Goal: Task Accomplishment & Management: Manage account settings

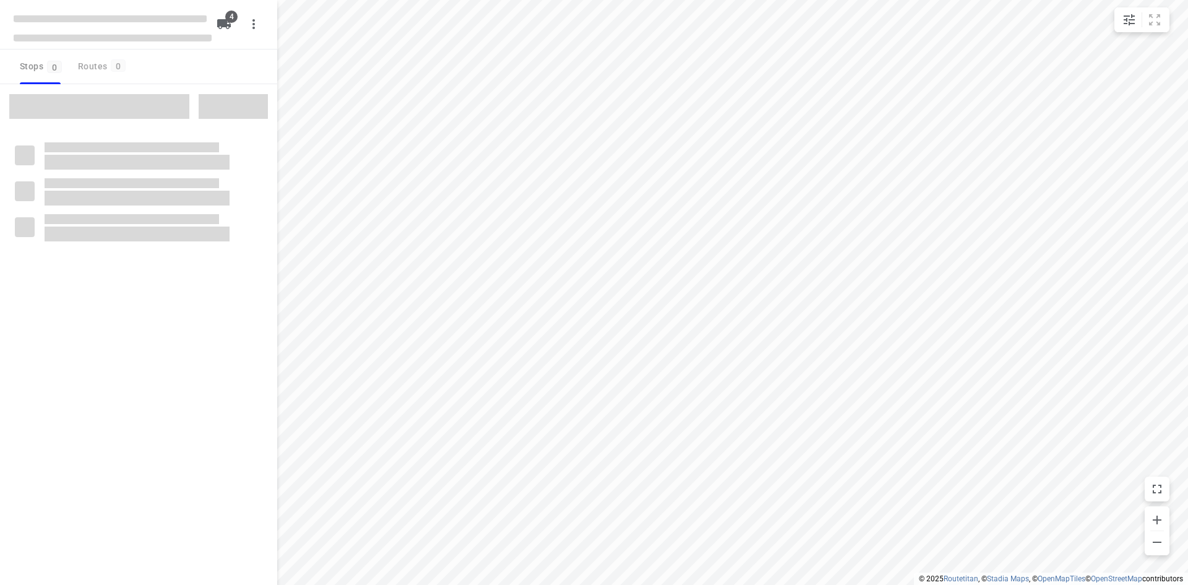
type input "distance"
type input "10"
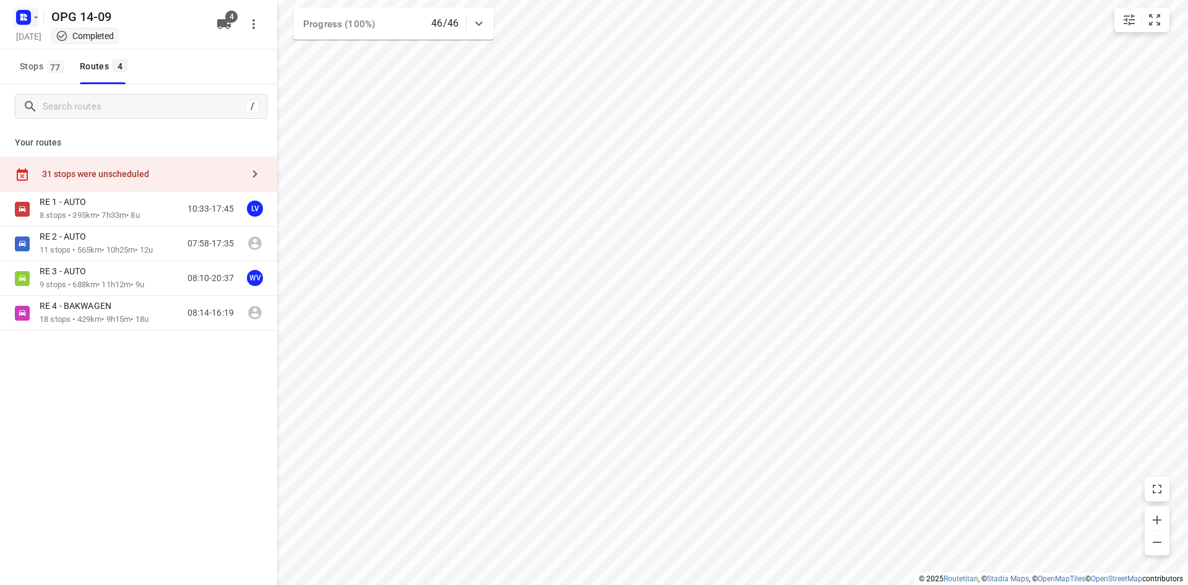
click at [35, 15] on icon "button" at bounding box center [36, 17] width 10 height 10
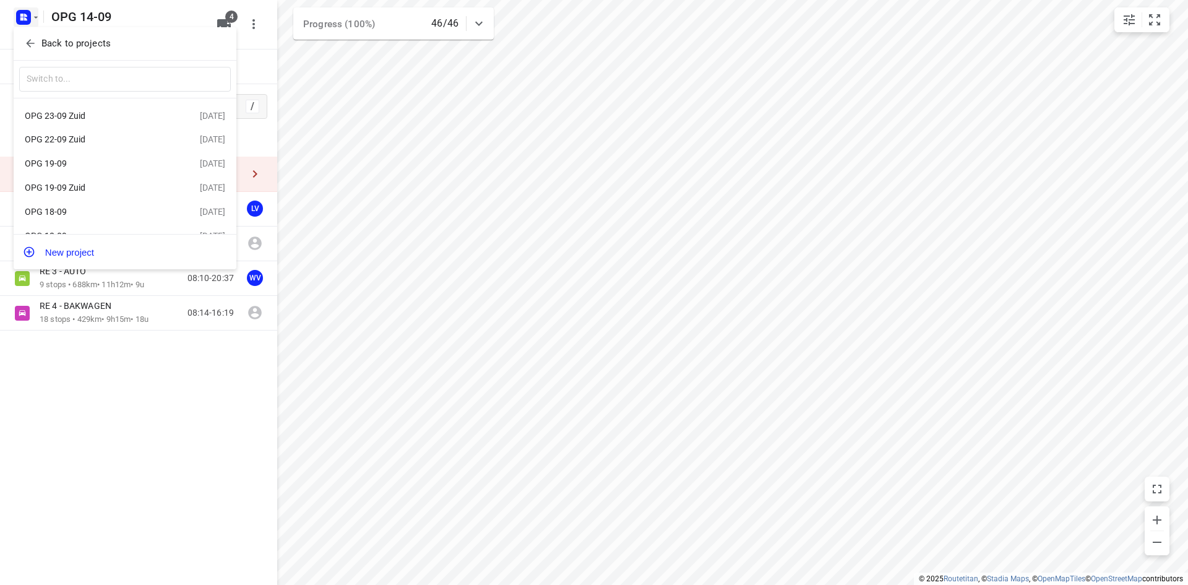
scroll to position [47, 0]
click at [101, 169] on div "OPG 18-09" at bounding box center [96, 169] width 142 height 10
type input "time"
type input "5"
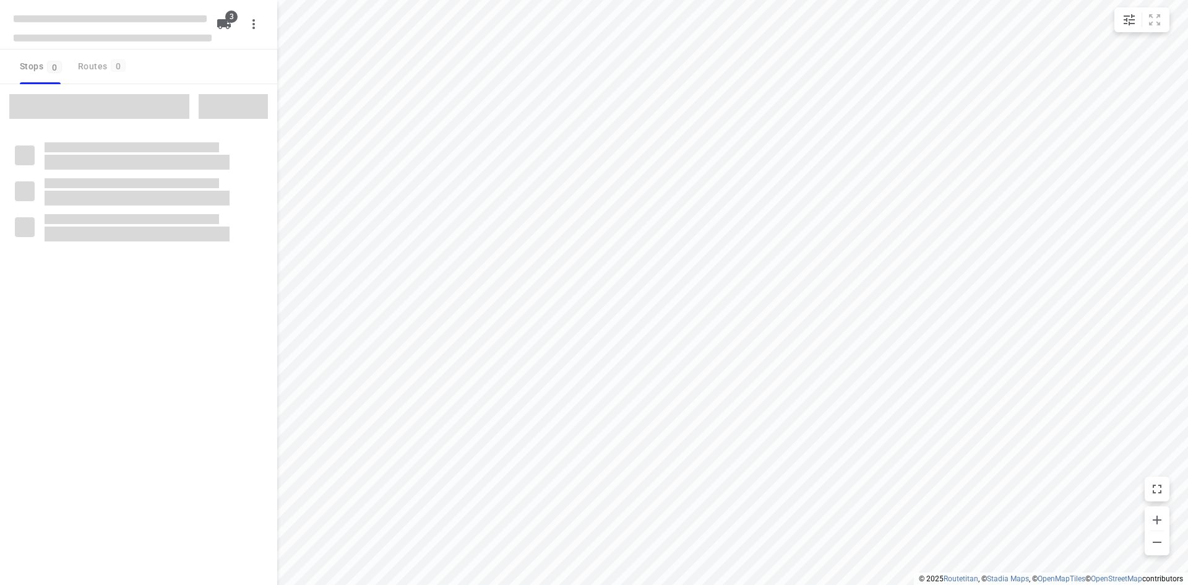
type input "distance"
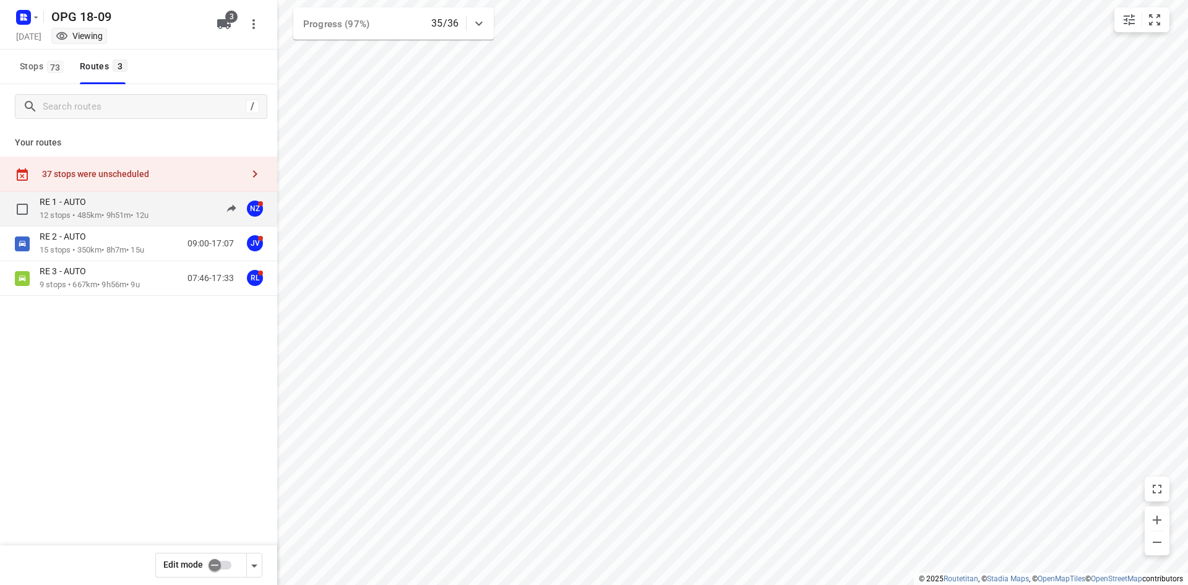
click at [102, 210] on p "12 stops • 485km • 9h51m • 12u" at bounding box center [94, 216] width 109 height 12
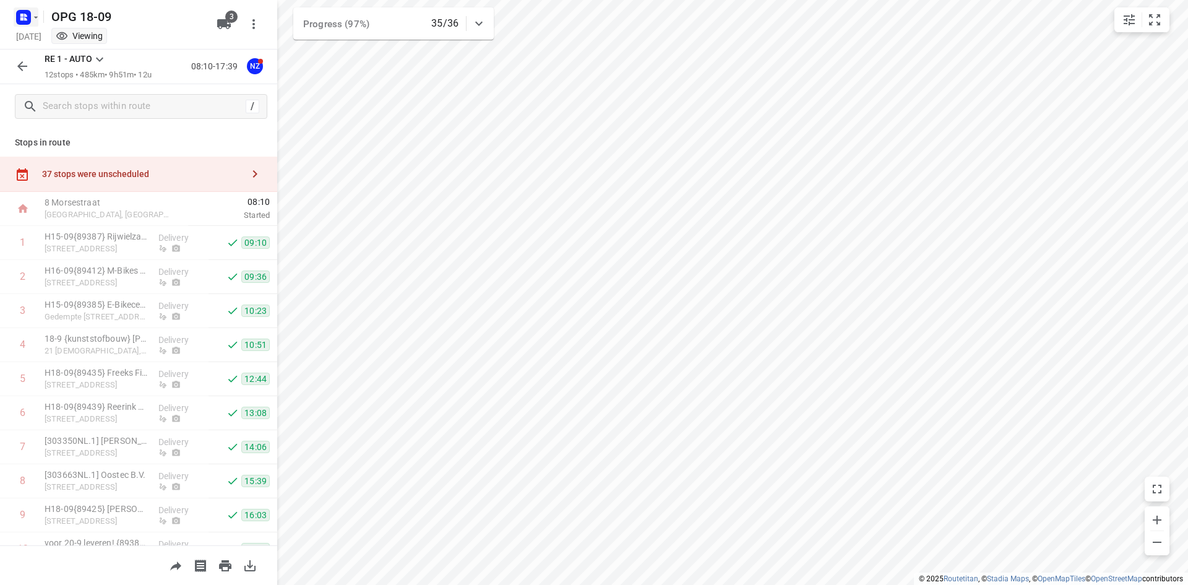
click at [33, 12] on icon "button" at bounding box center [36, 17] width 10 height 10
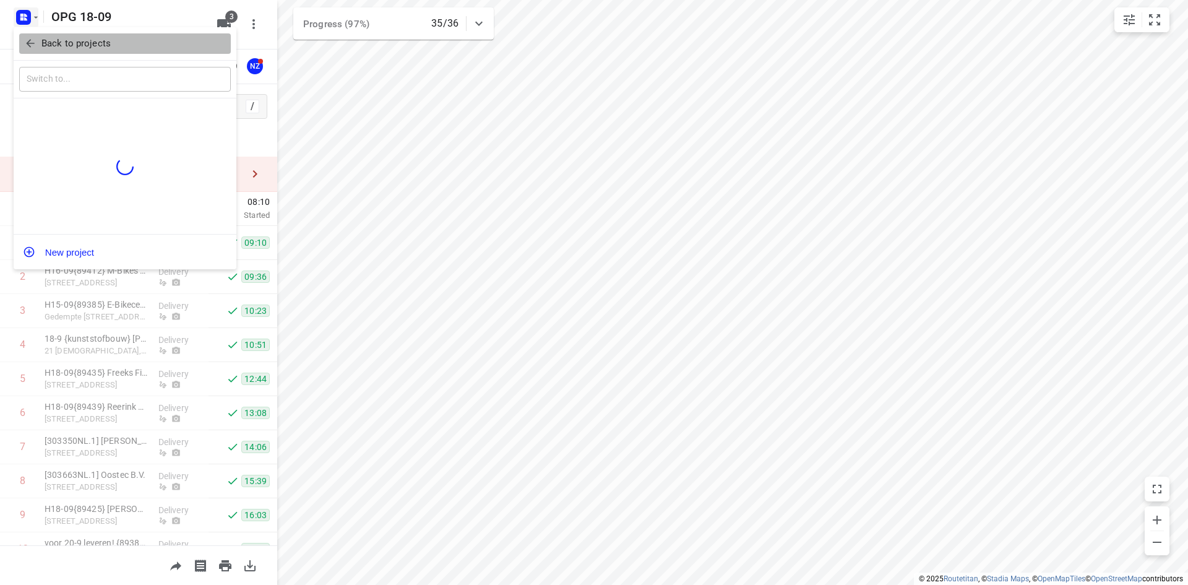
click at [54, 38] on p "Back to projects" at bounding box center [75, 43] width 69 height 14
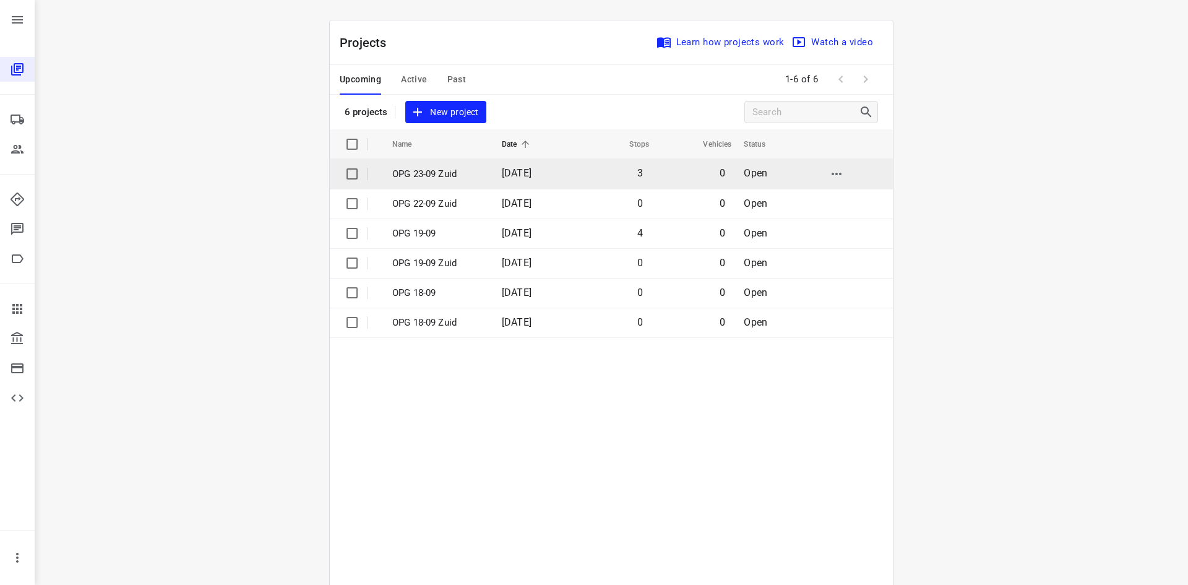
click at [433, 169] on p "OPG 23-09 Zuid" at bounding box center [437, 174] width 91 height 14
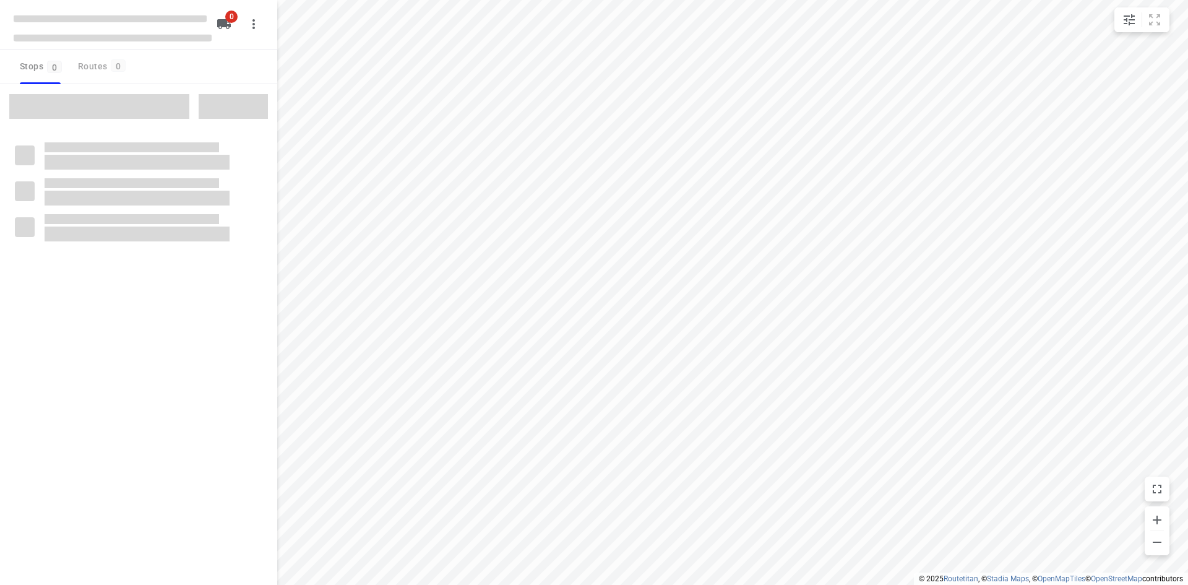
type input "distance"
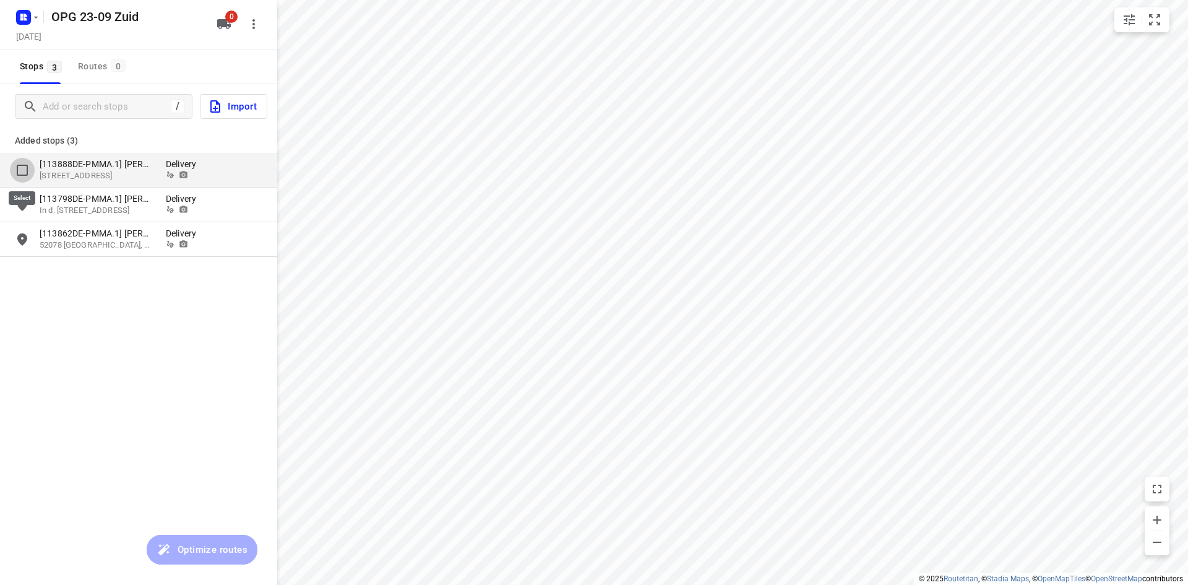
click at [25, 169] on input "grid" at bounding box center [22, 170] width 25 height 25
checkbox input "true"
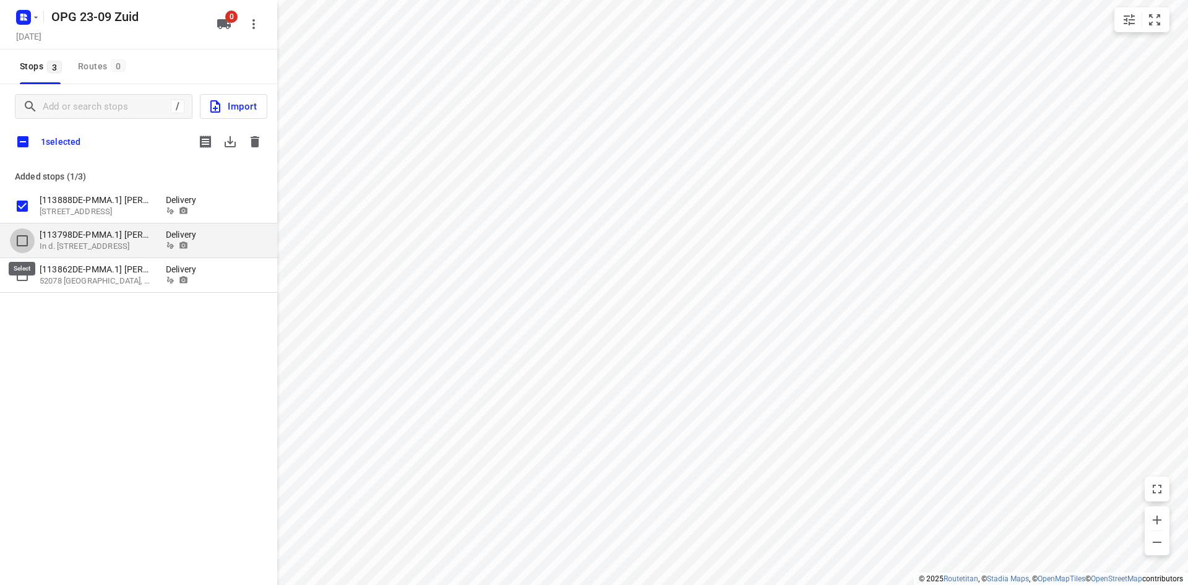
click at [24, 238] on input "grid" at bounding box center [22, 240] width 25 height 25
checkbox input "true"
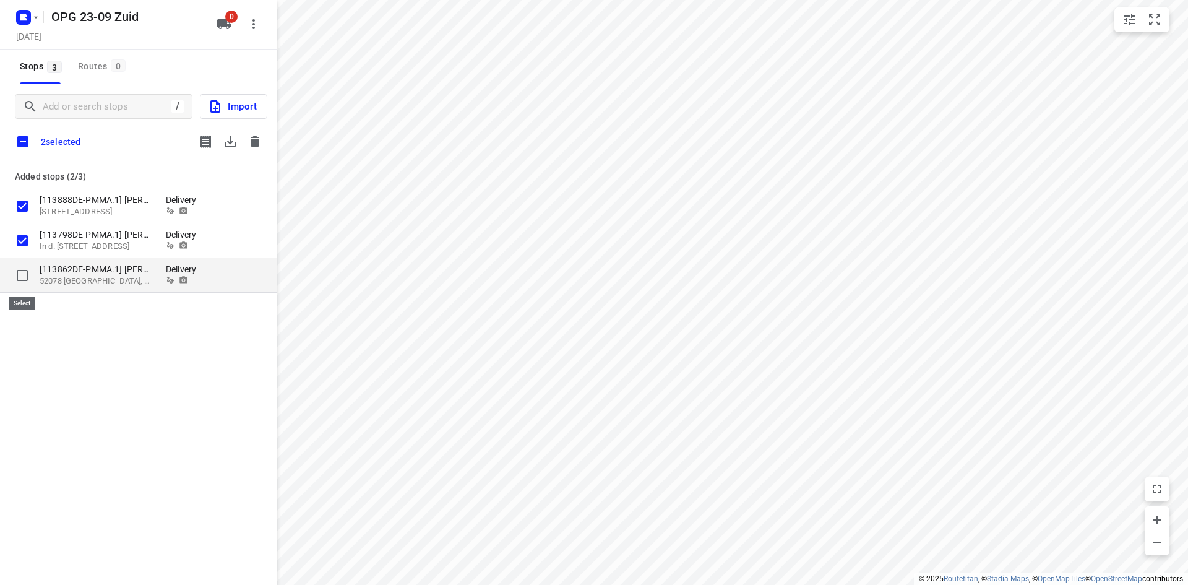
click at [19, 272] on input "grid" at bounding box center [22, 275] width 25 height 25
checkbox input "true"
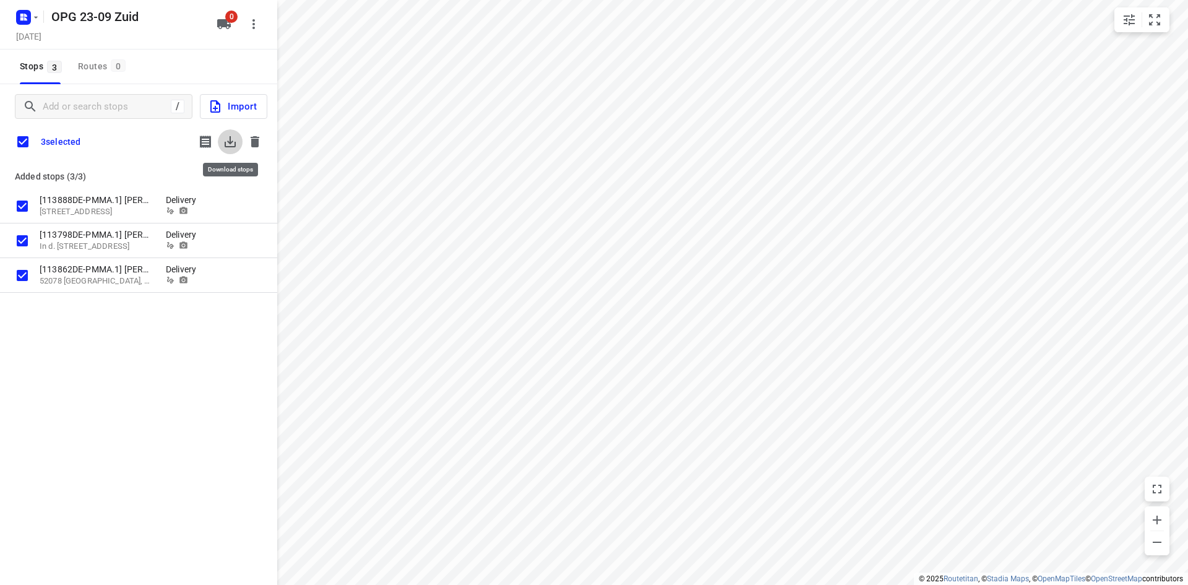
click at [229, 145] on icon "button" at bounding box center [230, 141] width 15 height 15
click at [258, 145] on icon "button" at bounding box center [255, 141] width 9 height 11
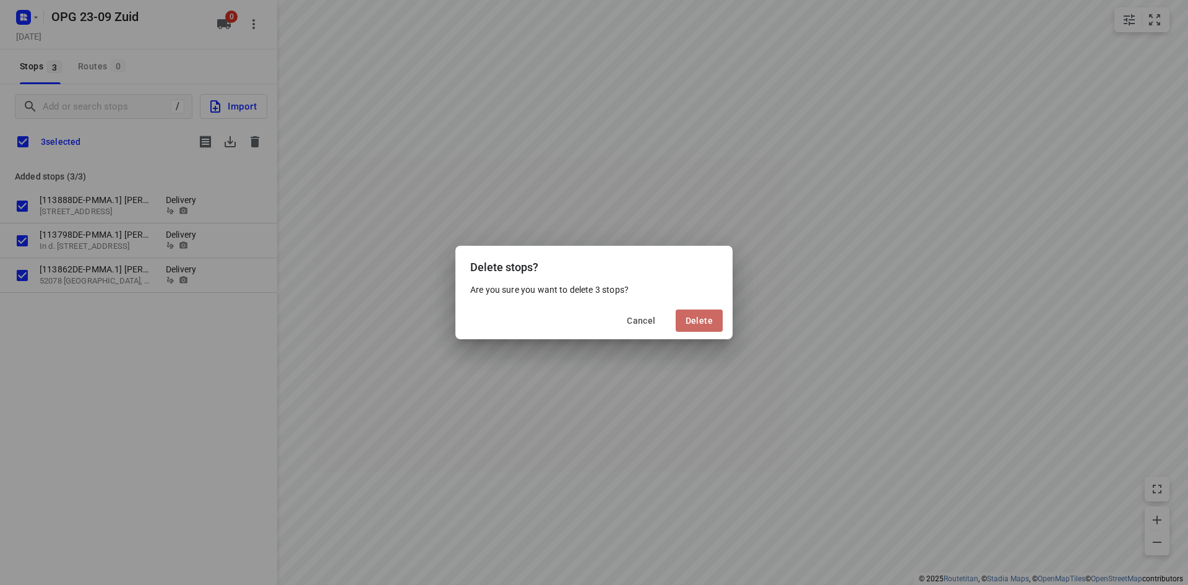
click at [693, 321] on span "Delete" at bounding box center [698, 320] width 27 height 10
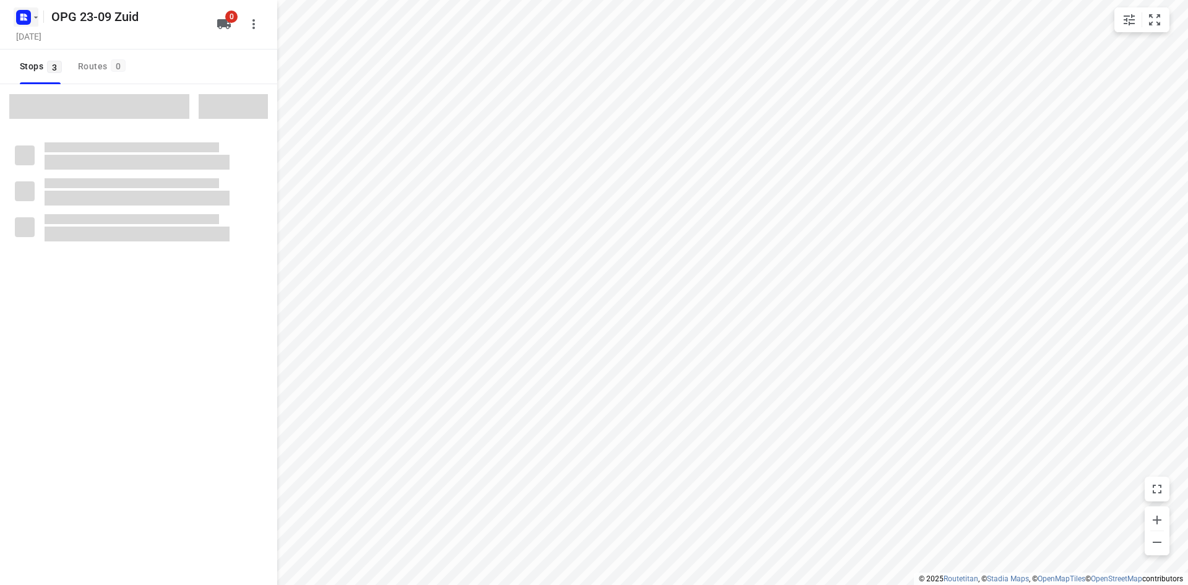
click at [34, 19] on icon "button" at bounding box center [36, 17] width 10 height 10
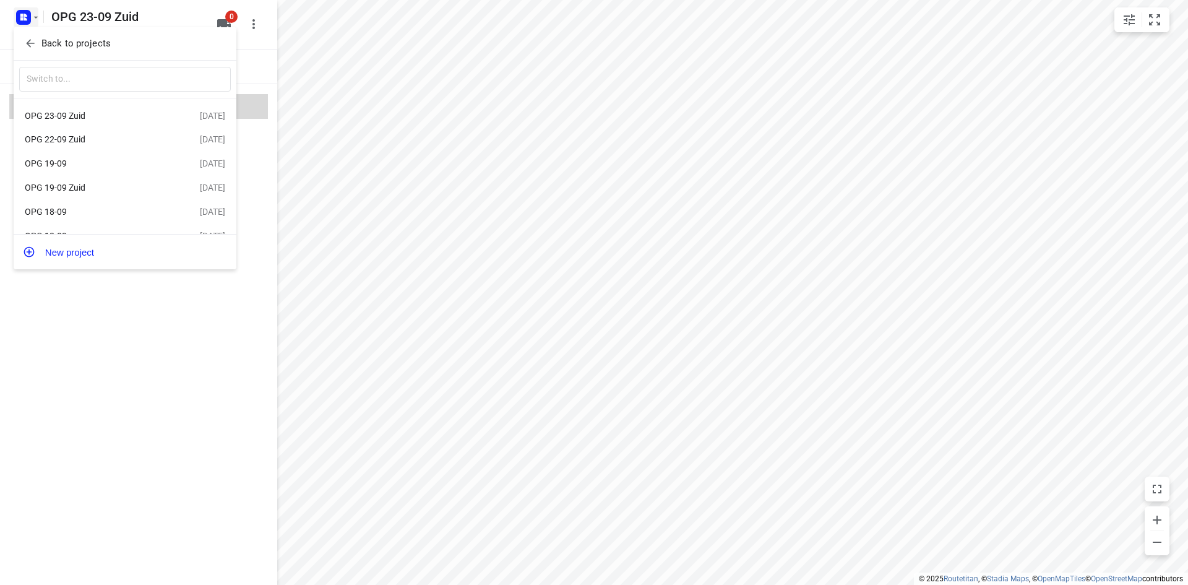
click at [98, 37] on p "Back to projects" at bounding box center [75, 43] width 69 height 14
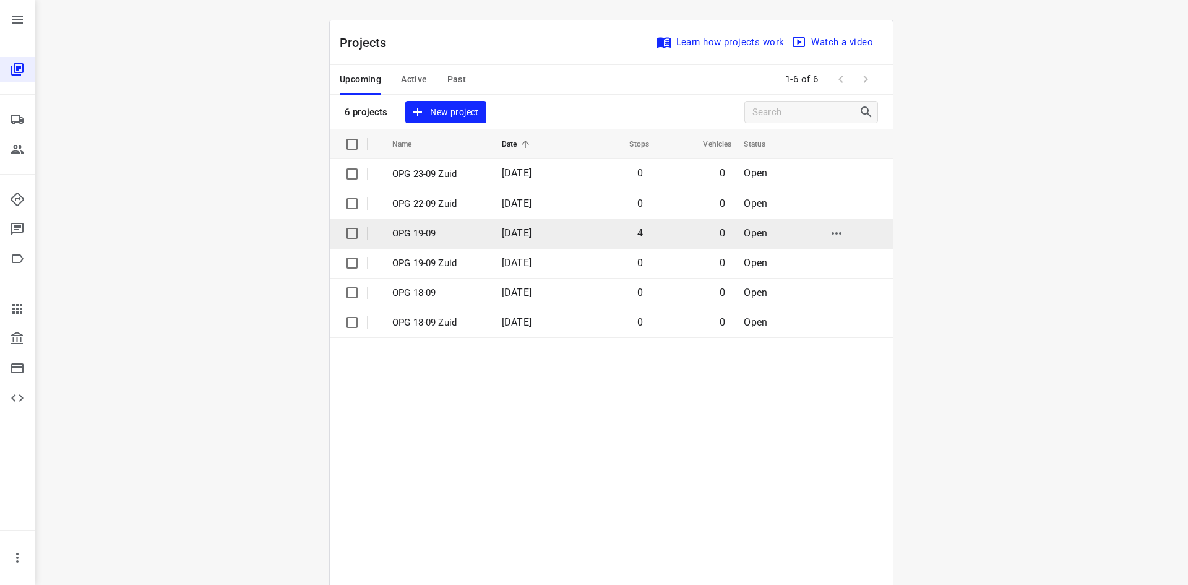
click at [429, 236] on p "OPG 19-09" at bounding box center [437, 233] width 91 height 14
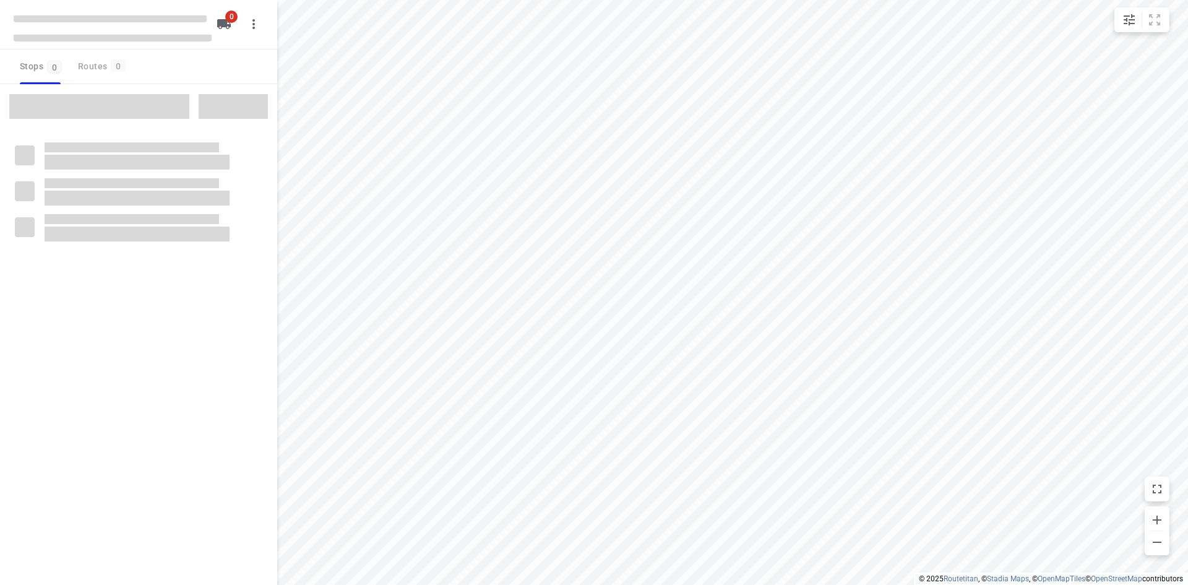
type input "distance"
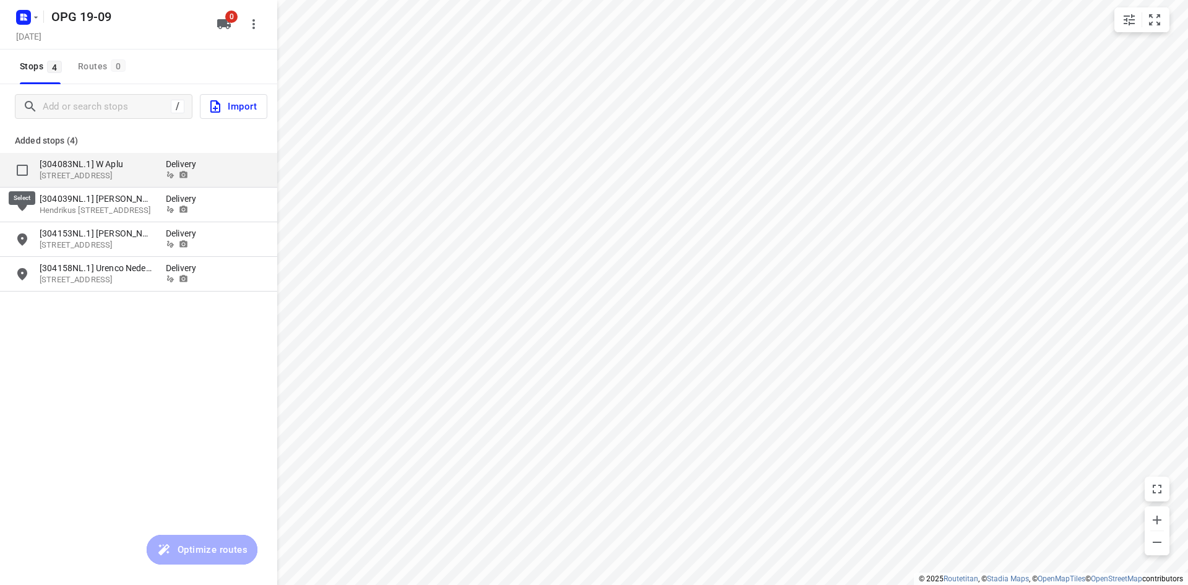
click at [24, 168] on input "grid" at bounding box center [22, 170] width 25 height 25
checkbox input "true"
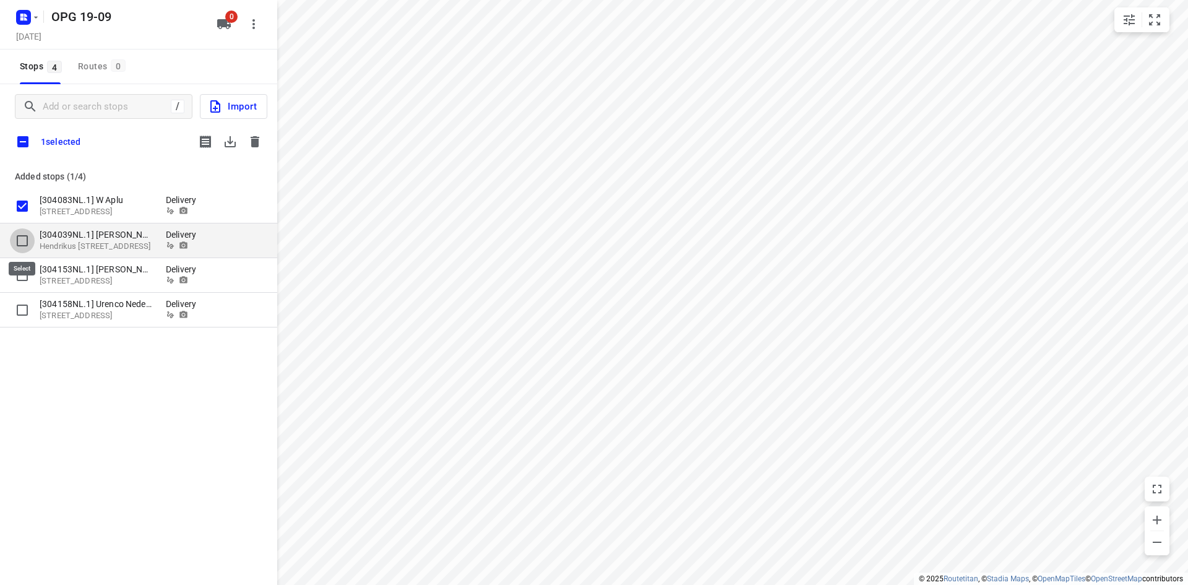
click at [24, 242] on input "grid" at bounding box center [22, 240] width 25 height 25
checkbox input "true"
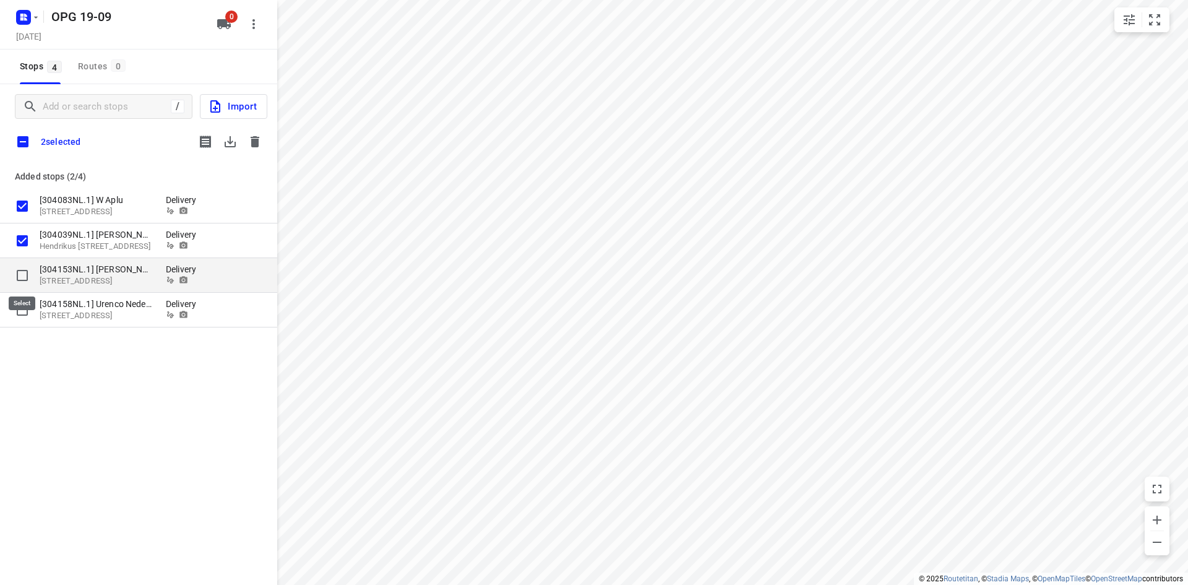
click at [22, 272] on input "grid" at bounding box center [22, 275] width 25 height 25
checkbox input "true"
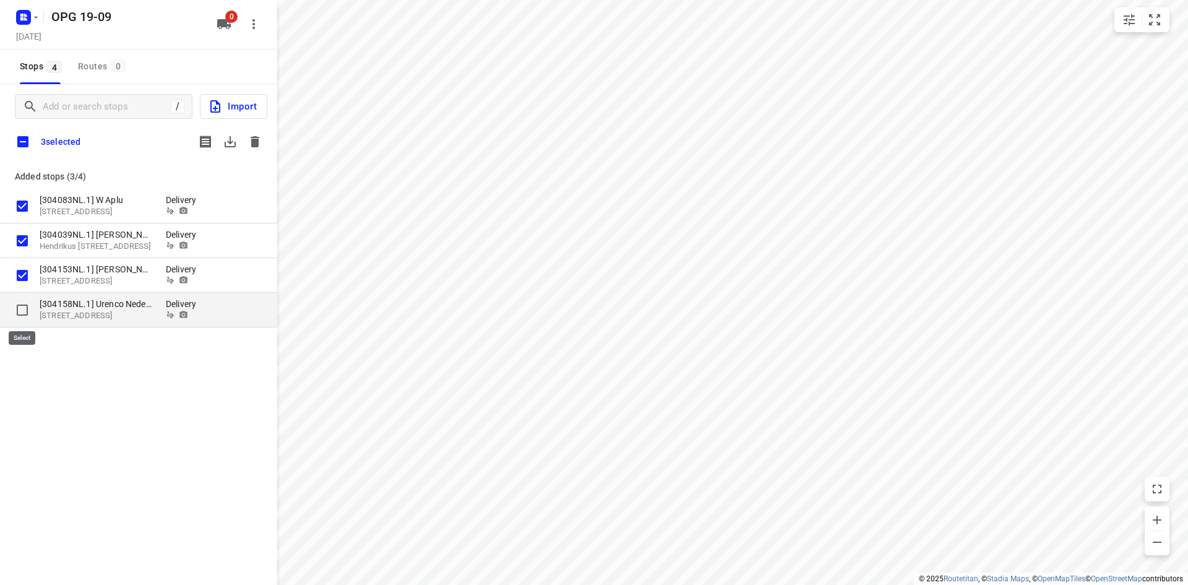
click at [22, 306] on input "grid" at bounding box center [22, 310] width 25 height 25
checkbox input "true"
click at [225, 139] on icon "button" at bounding box center [230, 141] width 15 height 15
click at [259, 144] on icon "button" at bounding box center [255, 141] width 9 height 11
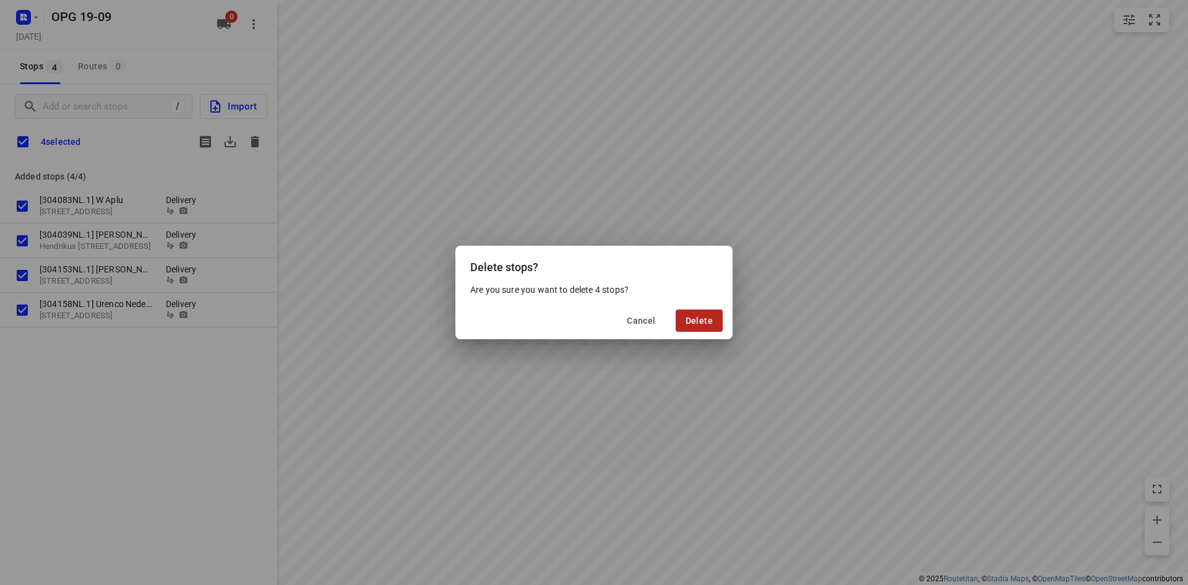
click at [692, 321] on span "Delete" at bounding box center [698, 320] width 27 height 10
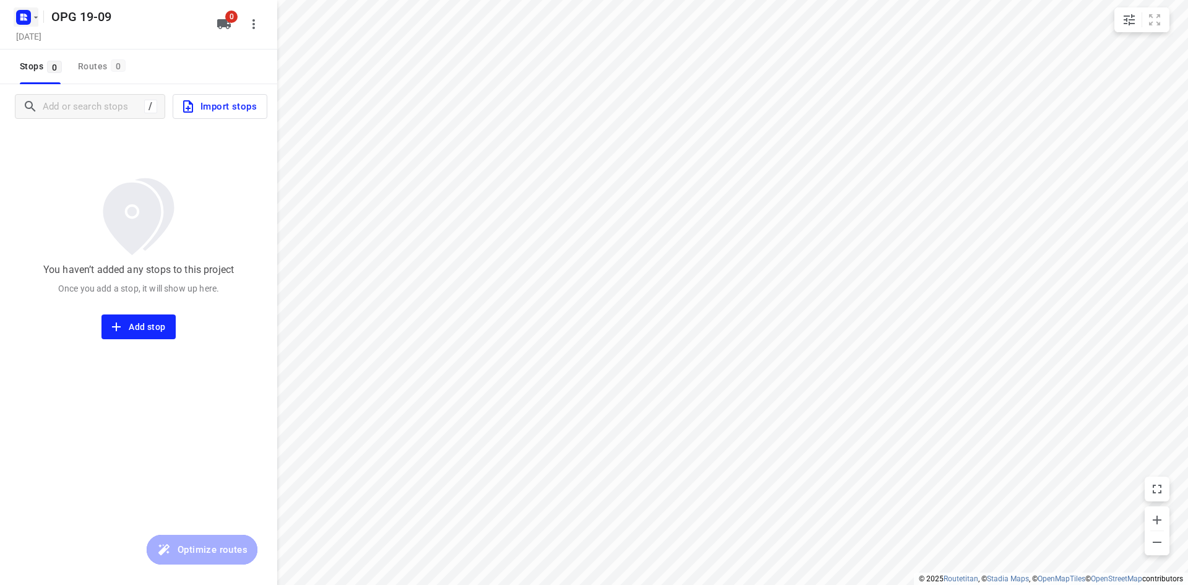
click at [34, 14] on icon "button" at bounding box center [36, 17] width 10 height 10
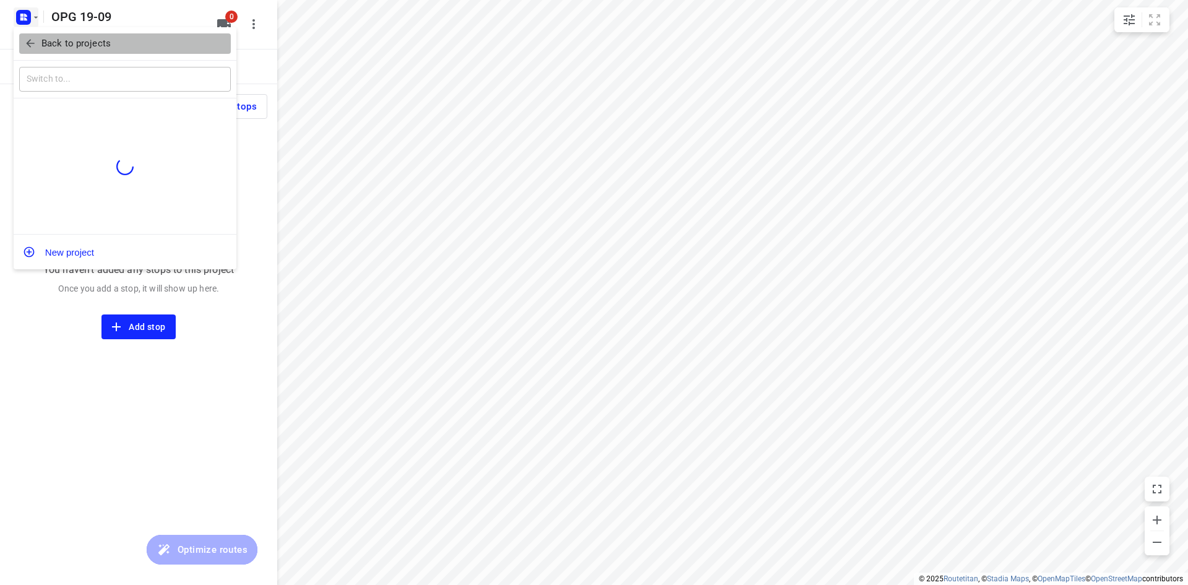
click at [48, 47] on p "Back to projects" at bounding box center [75, 43] width 69 height 14
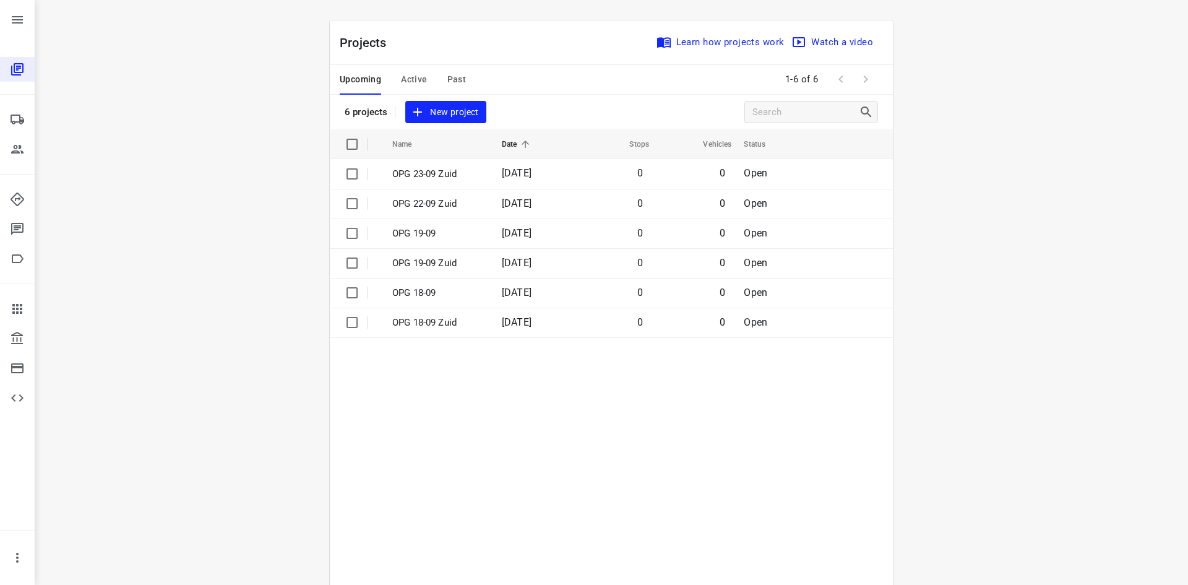
click at [416, 79] on span "Active" at bounding box center [414, 79] width 26 height 15
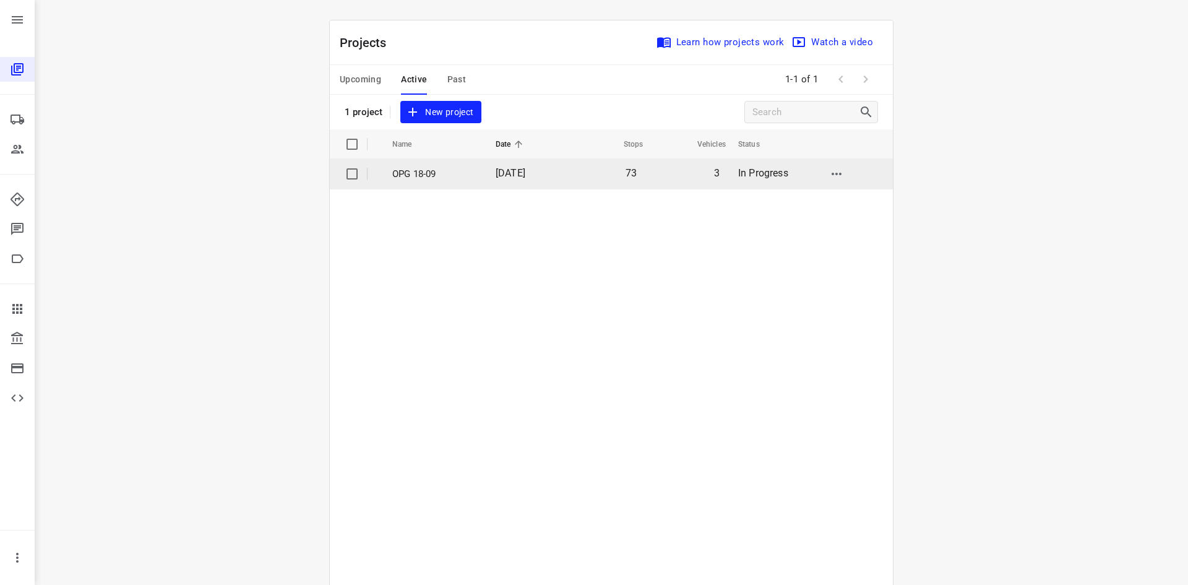
click at [422, 176] on p "OPG 18-09" at bounding box center [434, 174] width 85 height 14
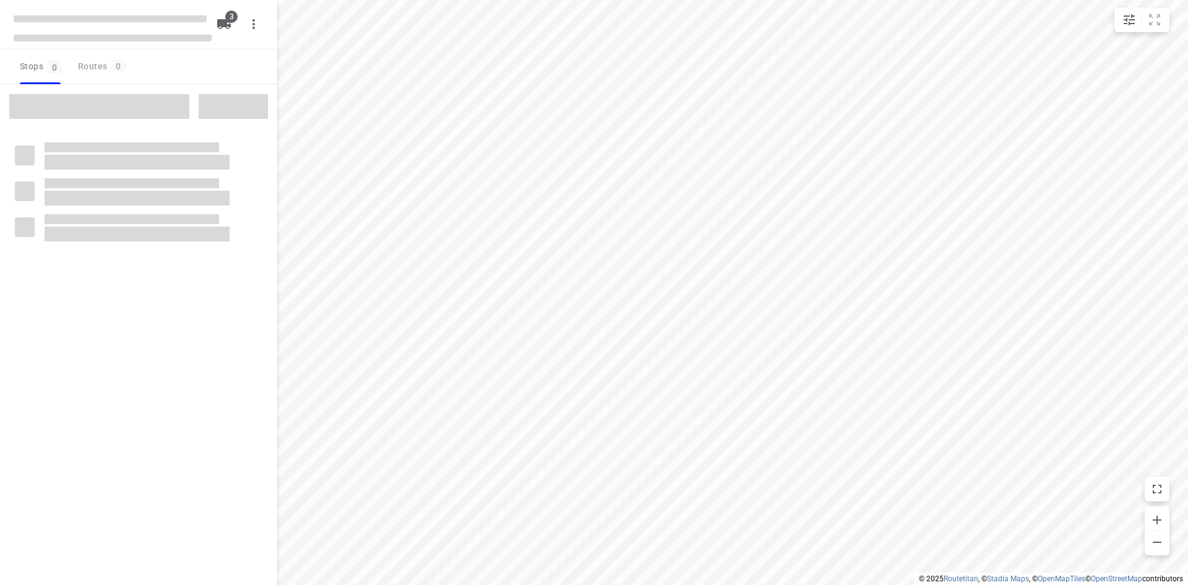
type input "distance"
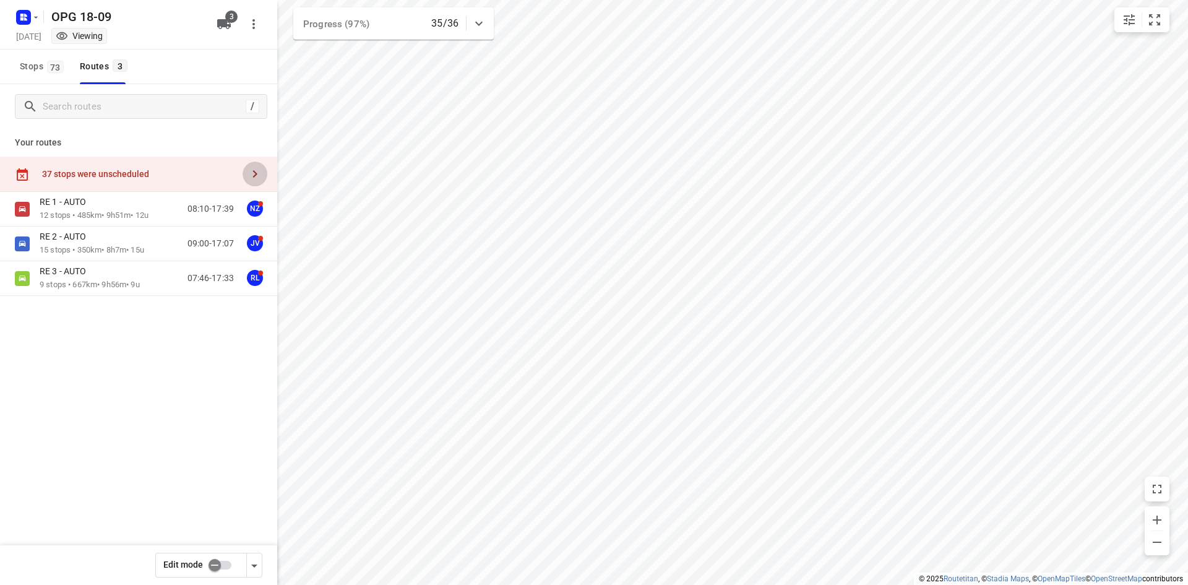
click at [254, 176] on icon "button" at bounding box center [255, 173] width 4 height 7
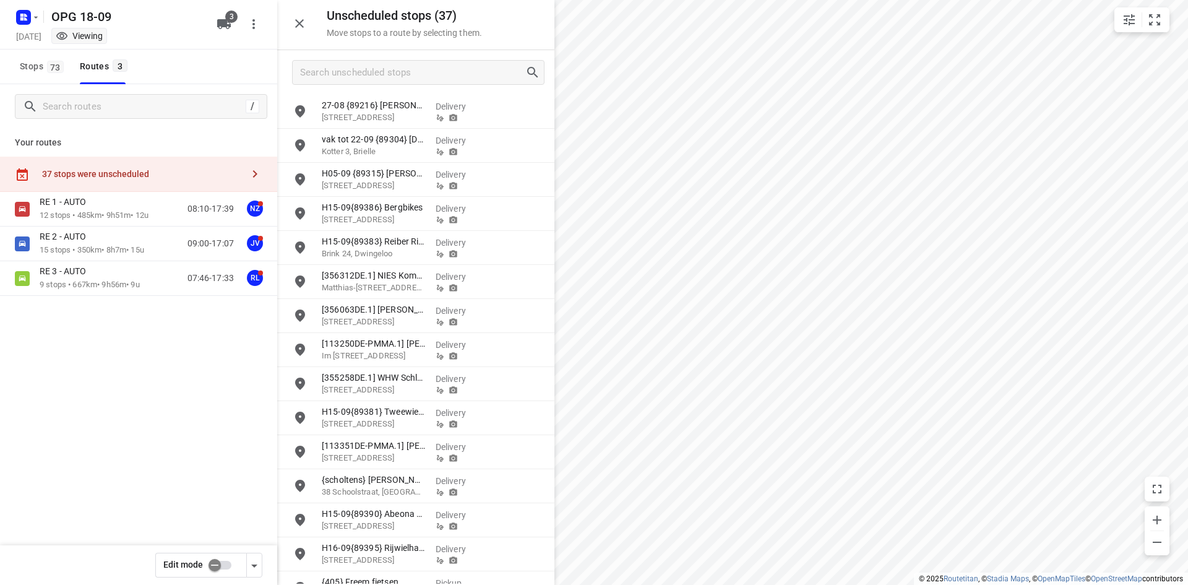
click at [225, 568] on input "checkbox" at bounding box center [214, 565] width 71 height 24
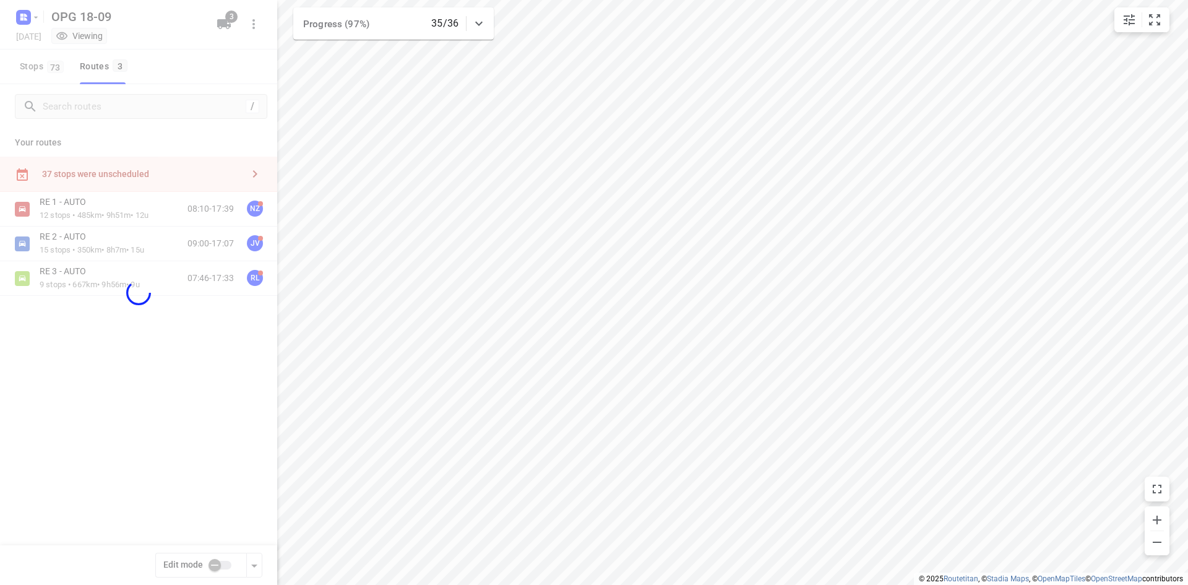
checkbox input "true"
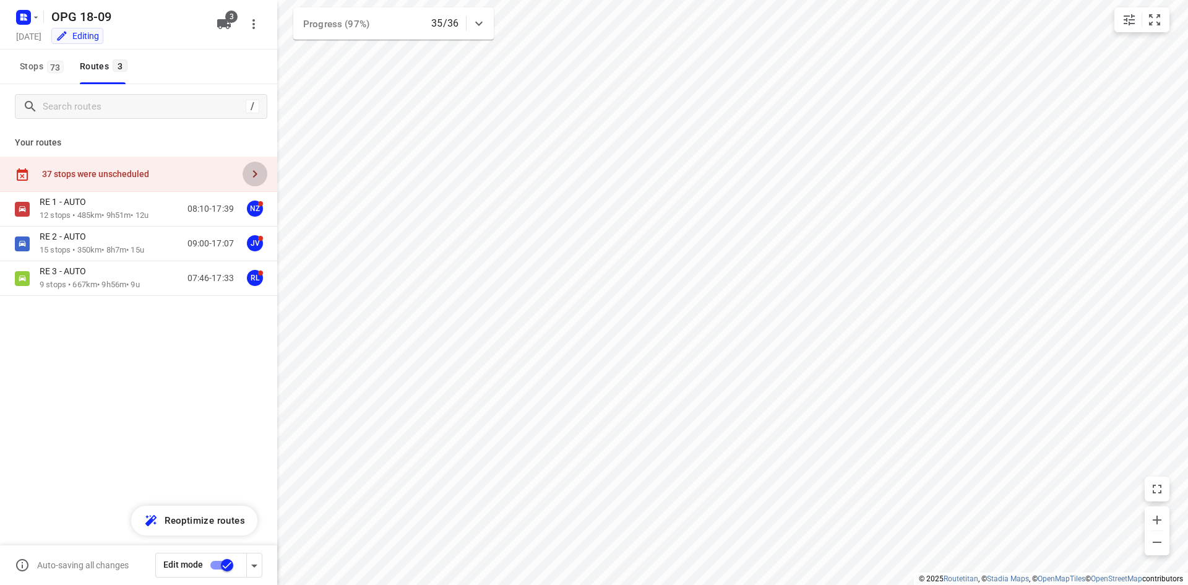
click at [255, 172] on icon "button" at bounding box center [255, 173] width 4 height 7
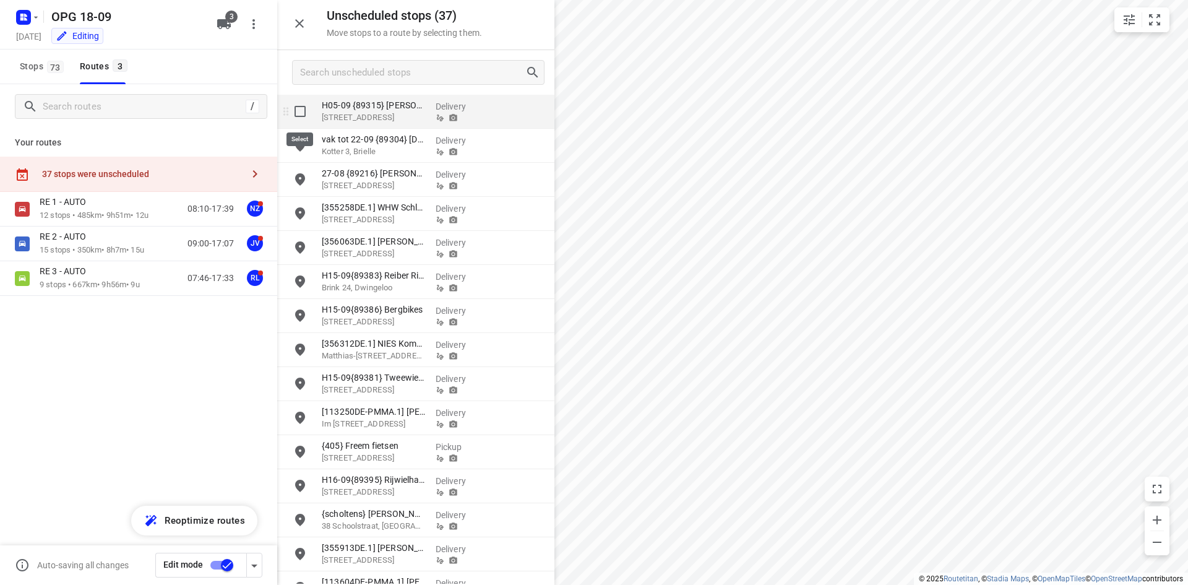
click at [302, 121] on input "grid" at bounding box center [300, 111] width 25 height 25
checkbox input "true"
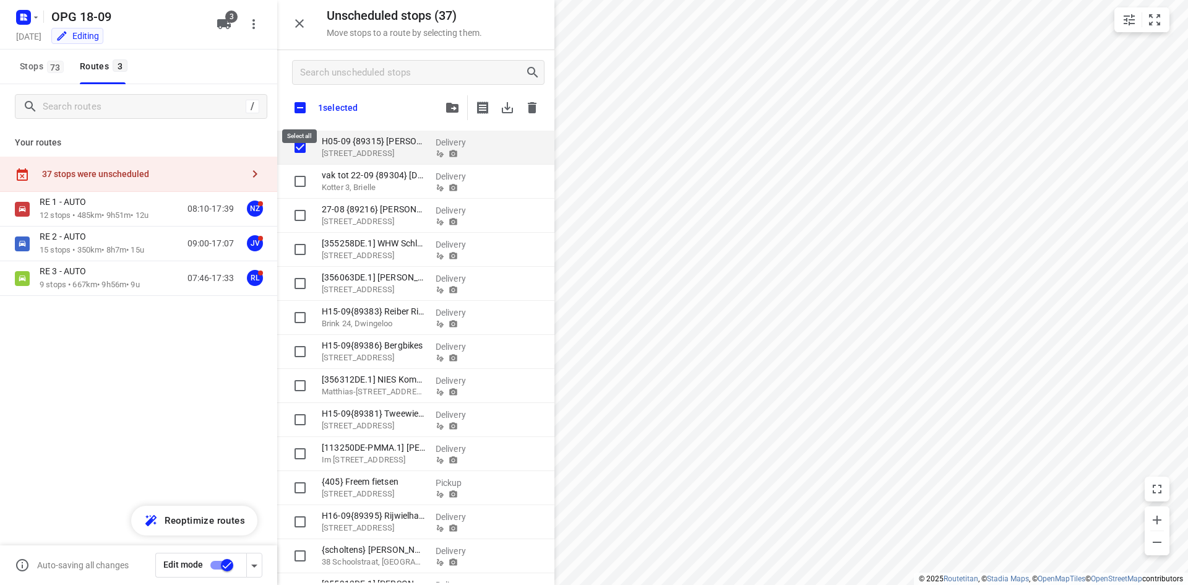
click at [296, 109] on input "checkbox" at bounding box center [300, 108] width 26 height 26
checkbox input "true"
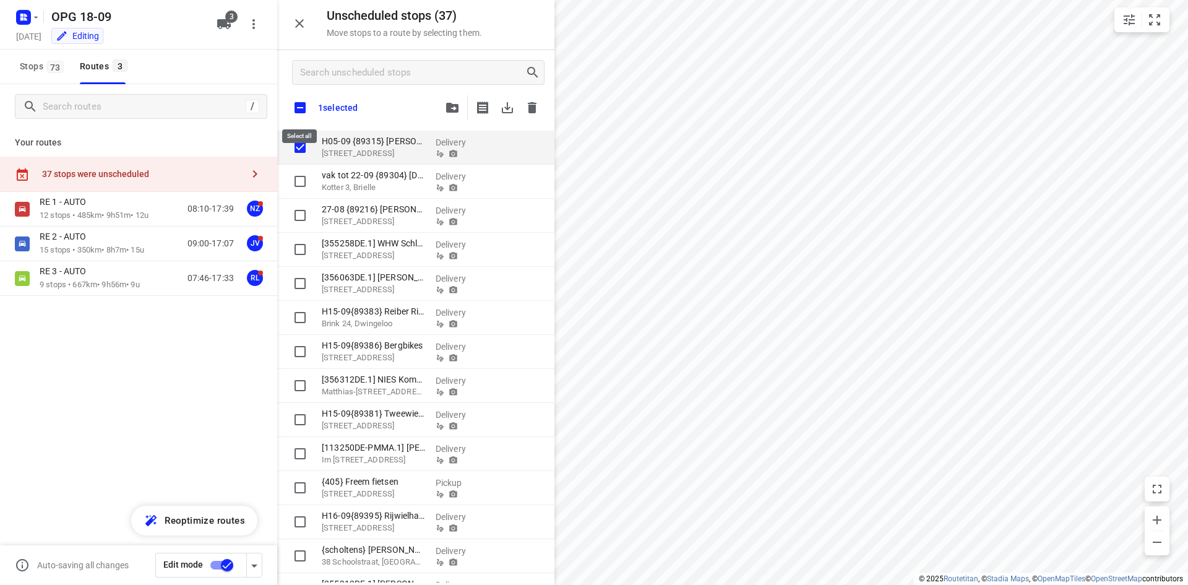
checkbox input "true"
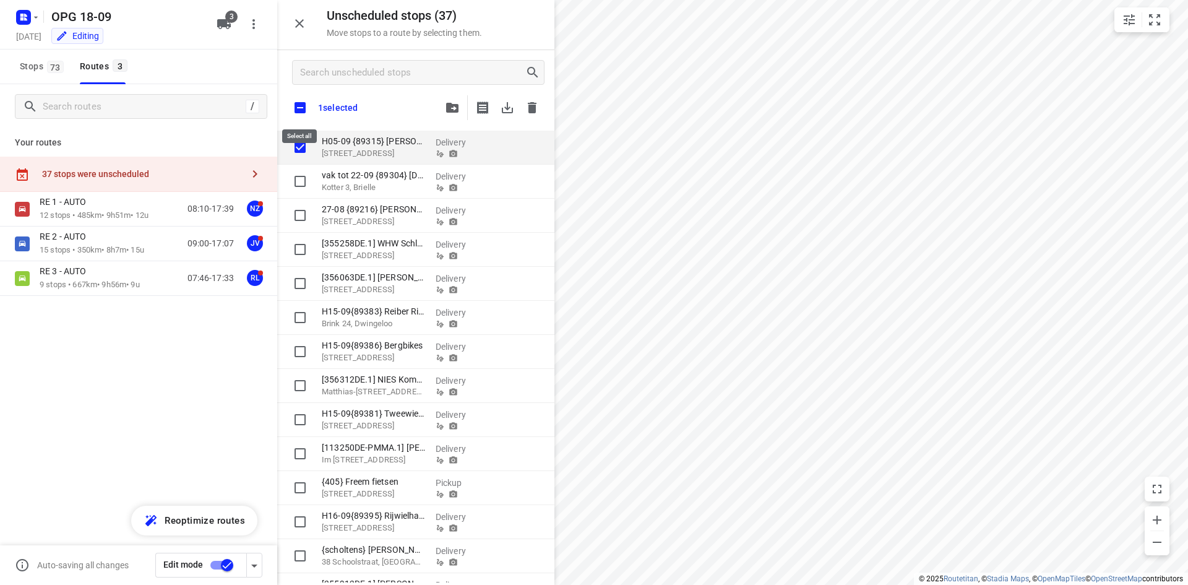
checkbox input "true"
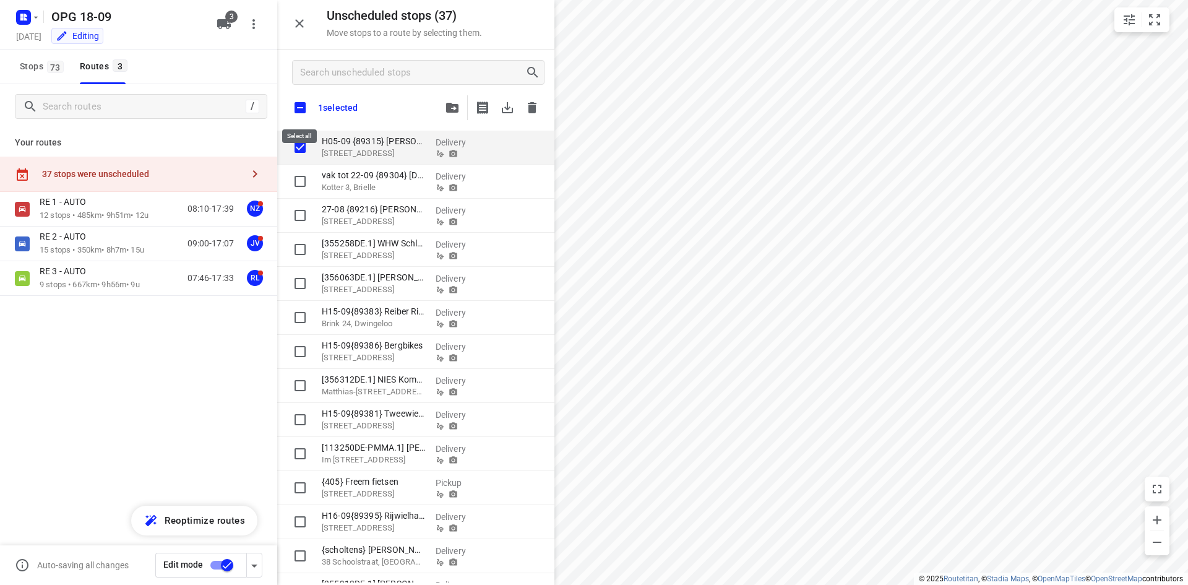
checkbox input "true"
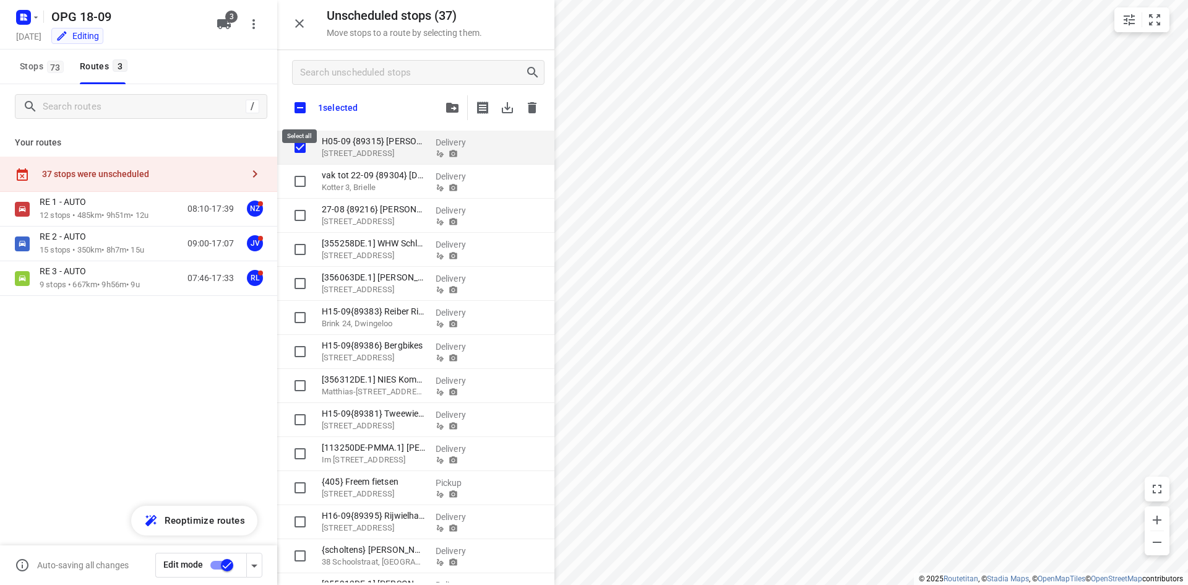
checkbox input "true"
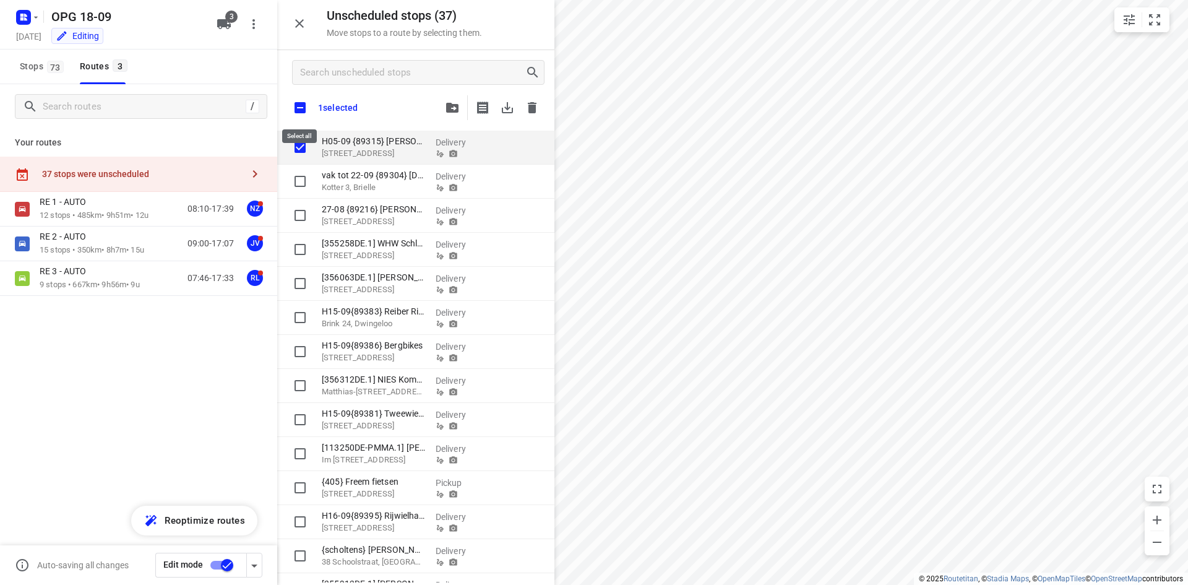
checkbox input "true"
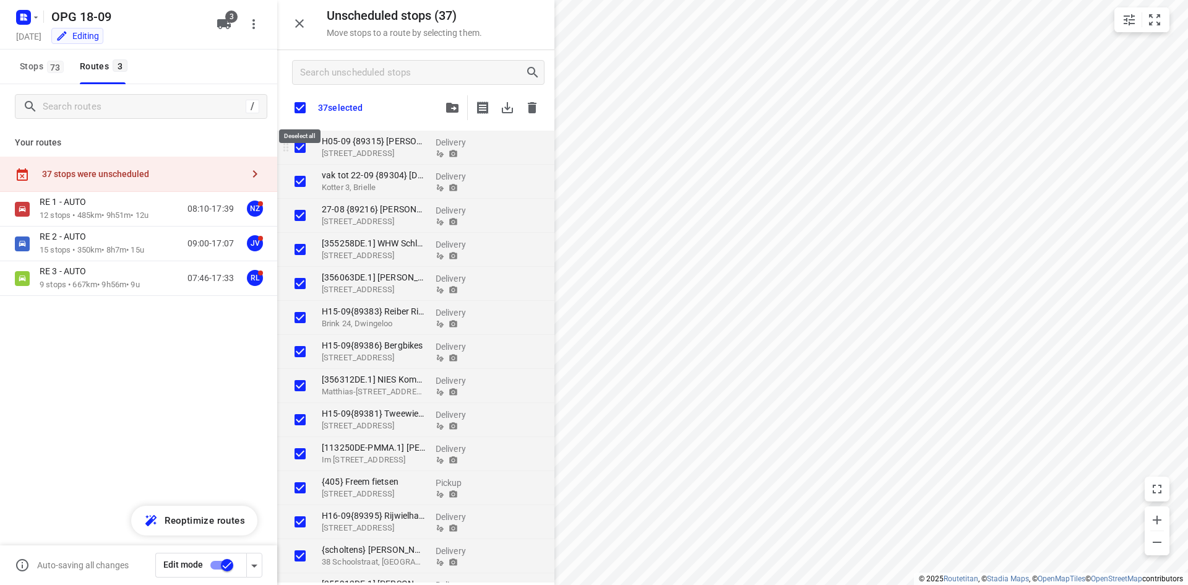
checkbox input "true"
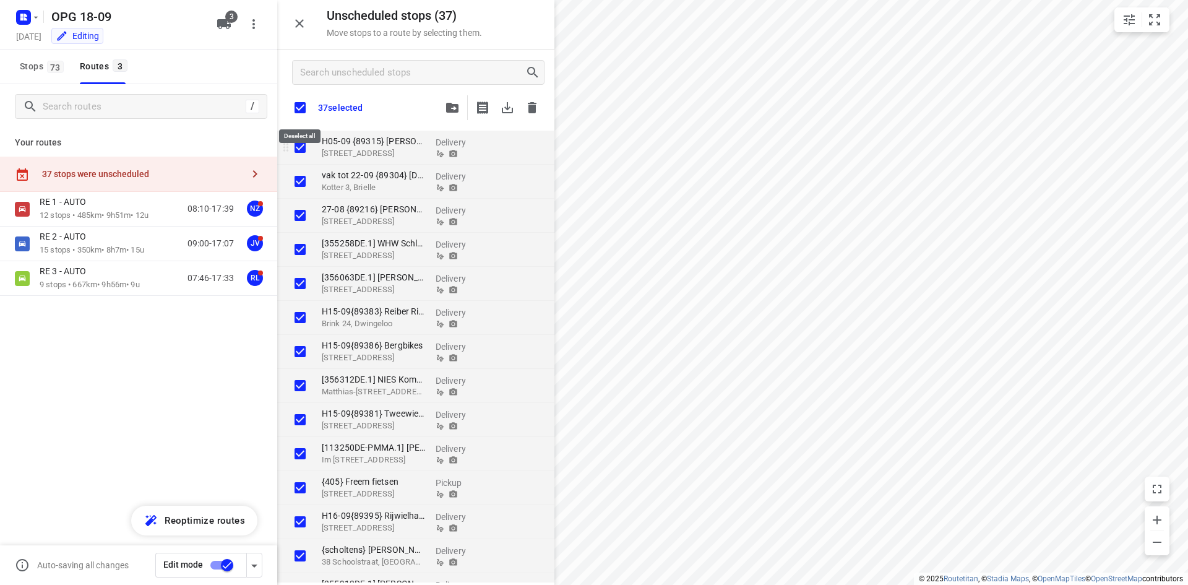
checkbox input "true"
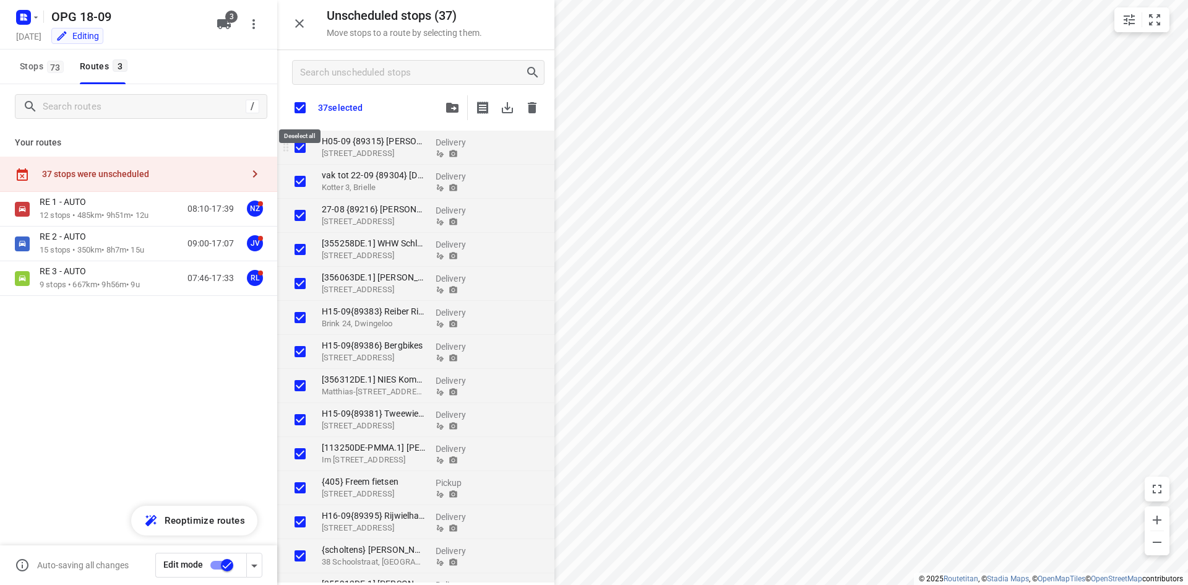
checkbox input "true"
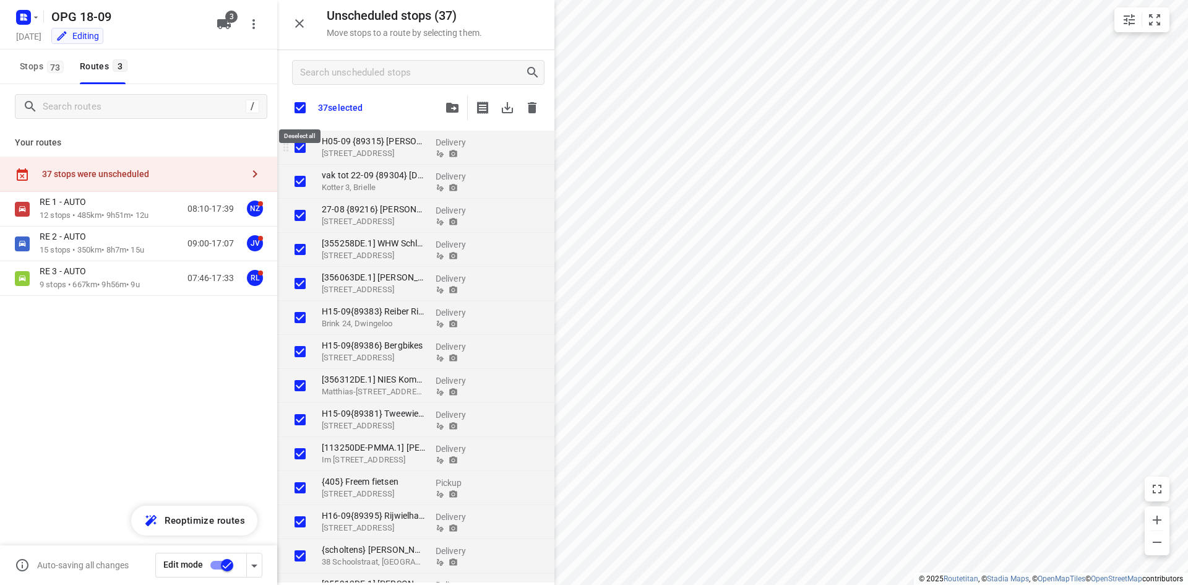
checkbox input "true"
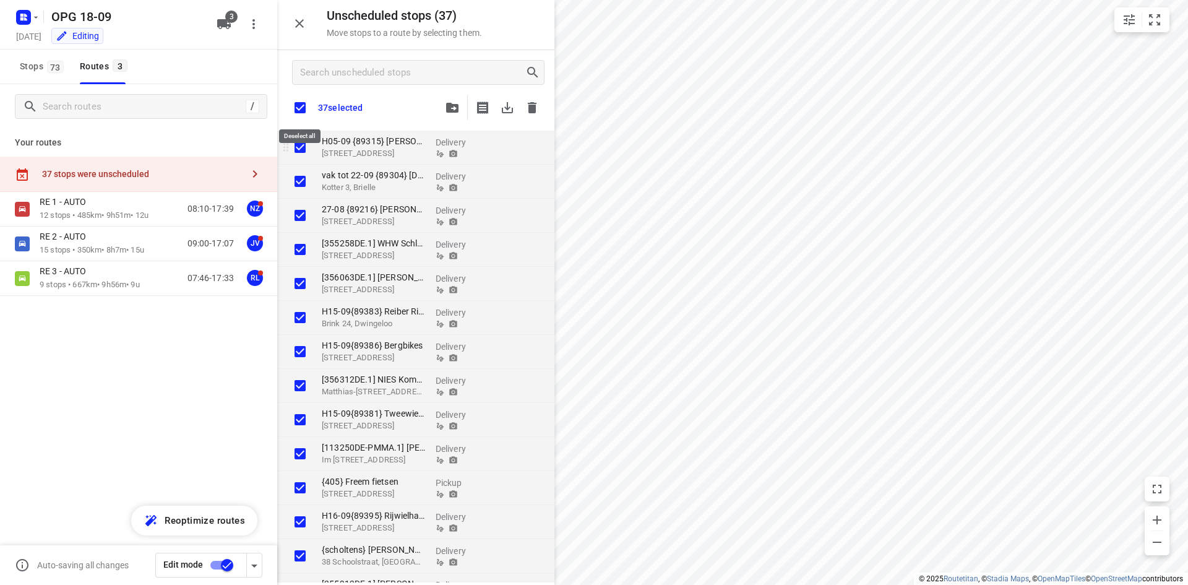
checkbox input "true"
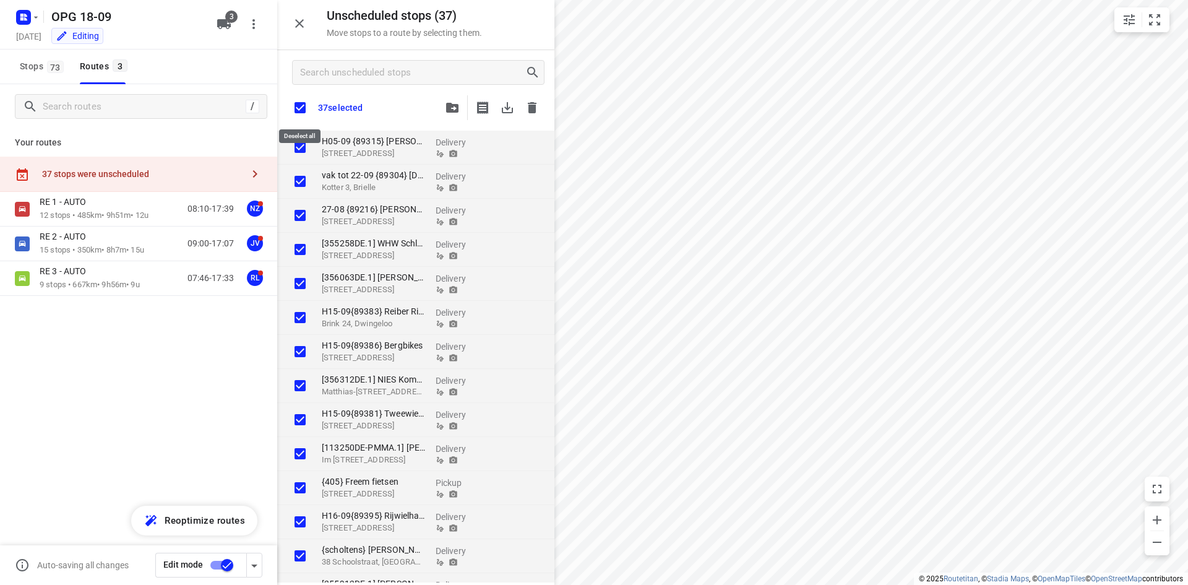
checkbox input "true"
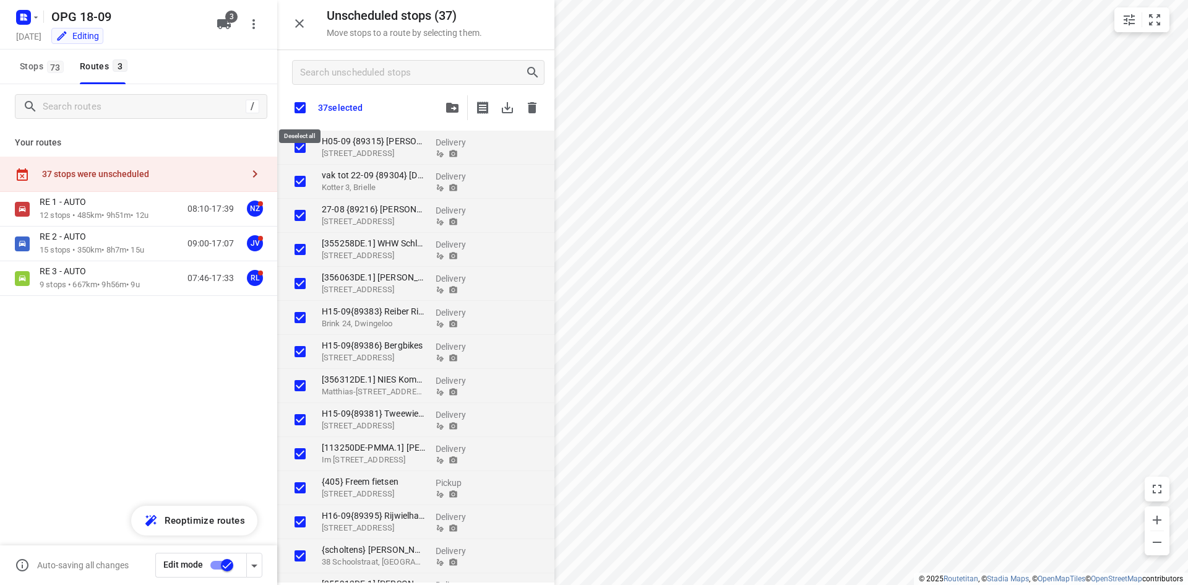
checkbox input "true"
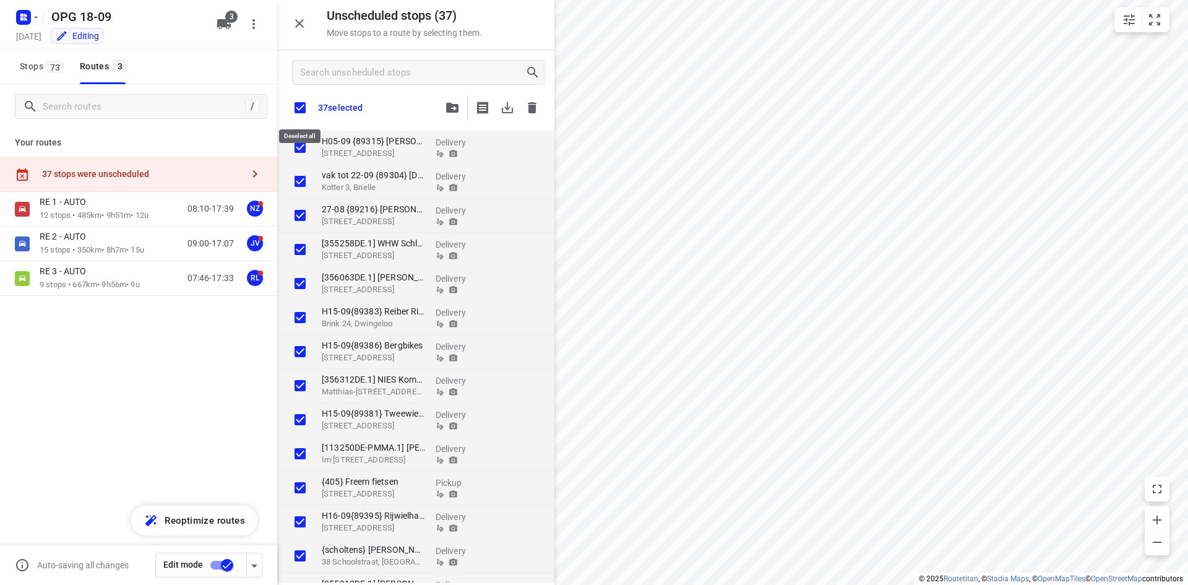
checkbox input "true"
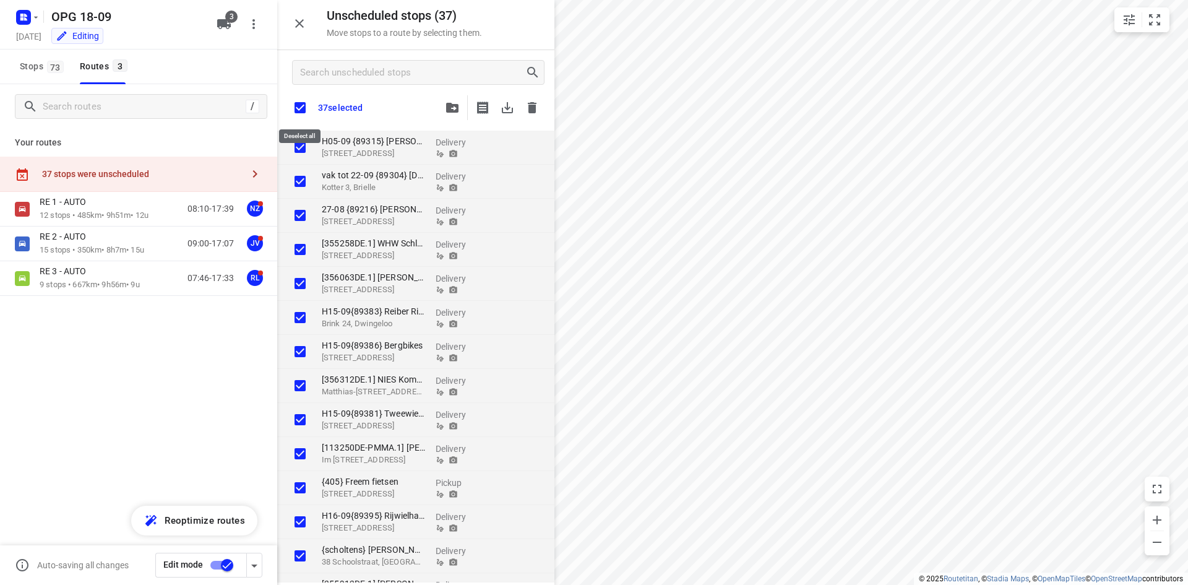
checkbox input "true"
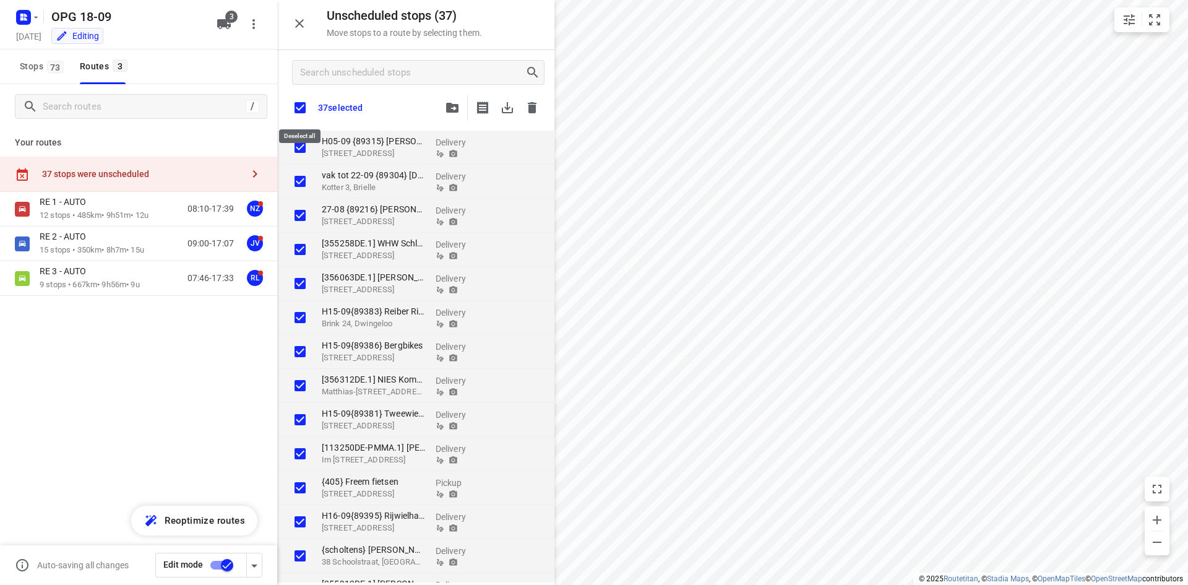
checkbox input "true"
click at [535, 109] on icon "button" at bounding box center [532, 107] width 9 height 11
checkbox input "true"
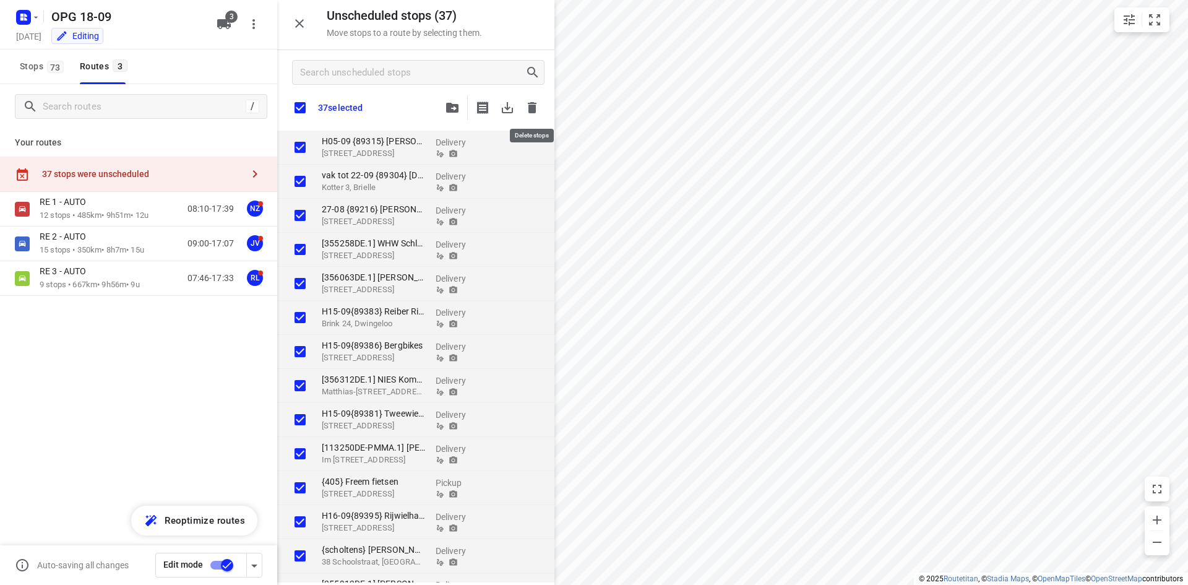
checkbox input "true"
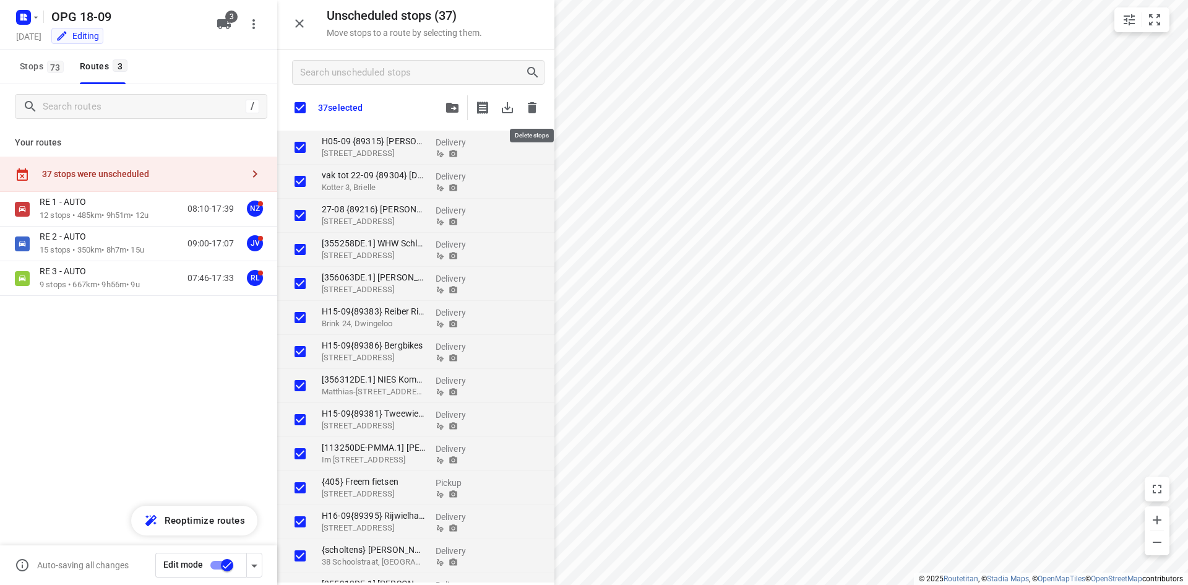
checkbox input "true"
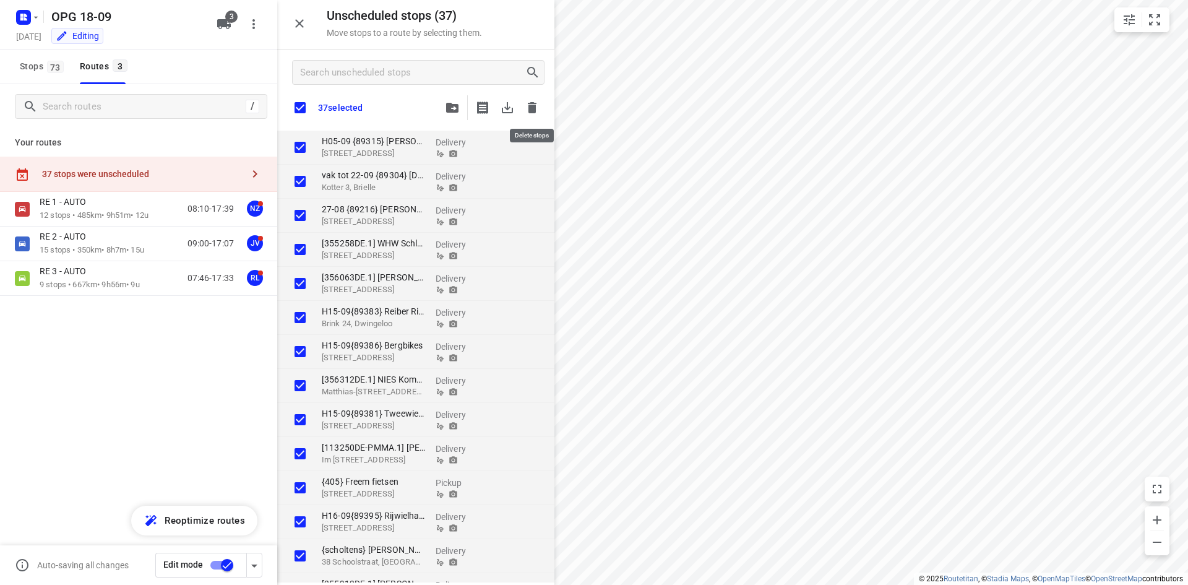
checkbox input "true"
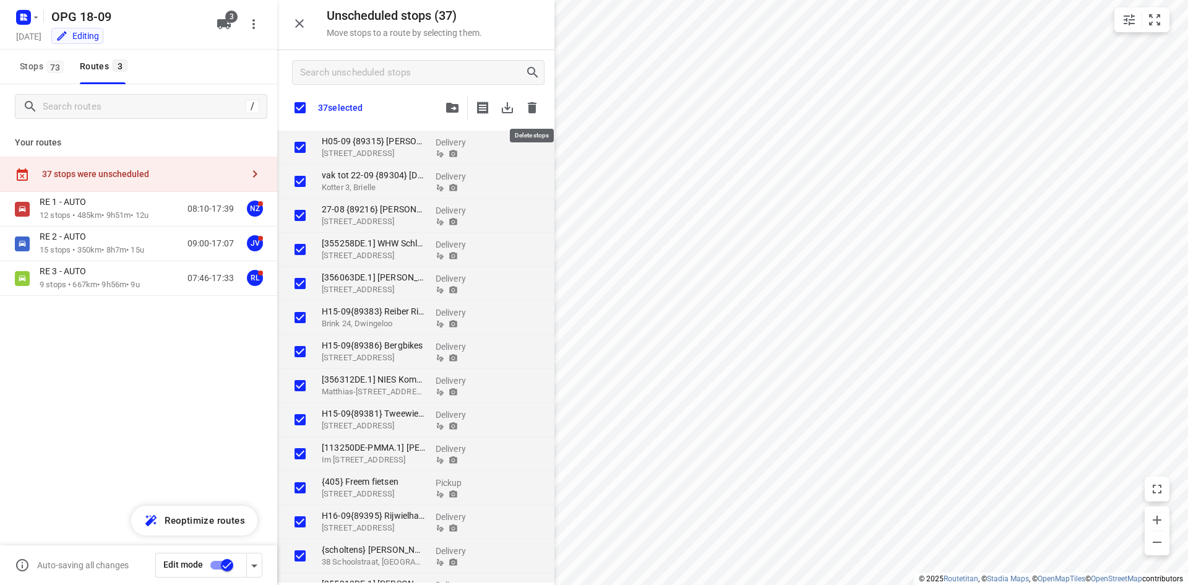
checkbox input "true"
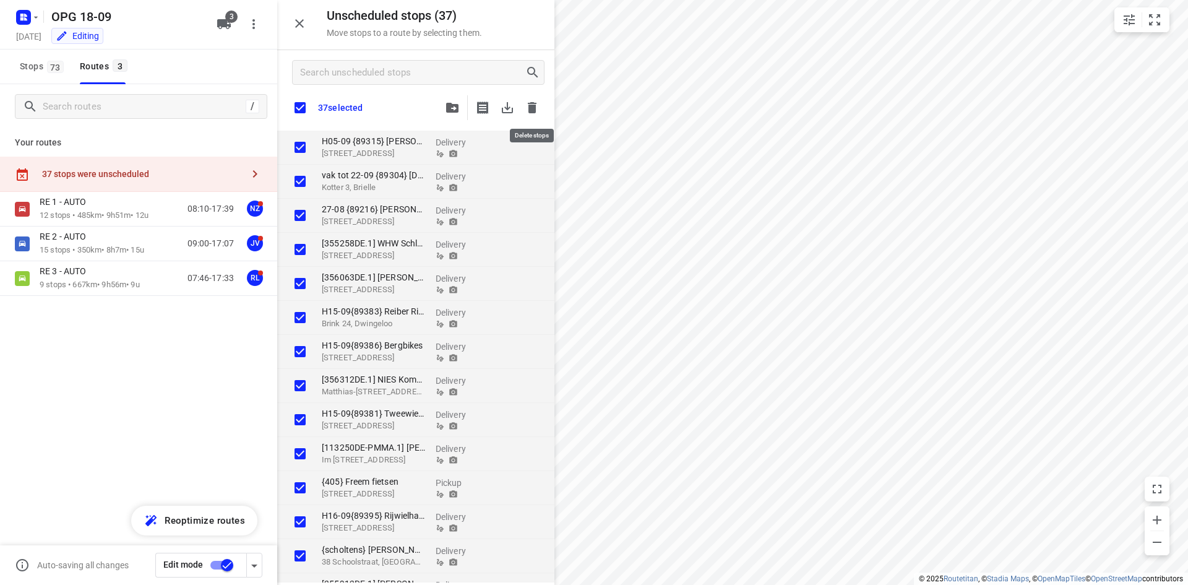
checkbox input "true"
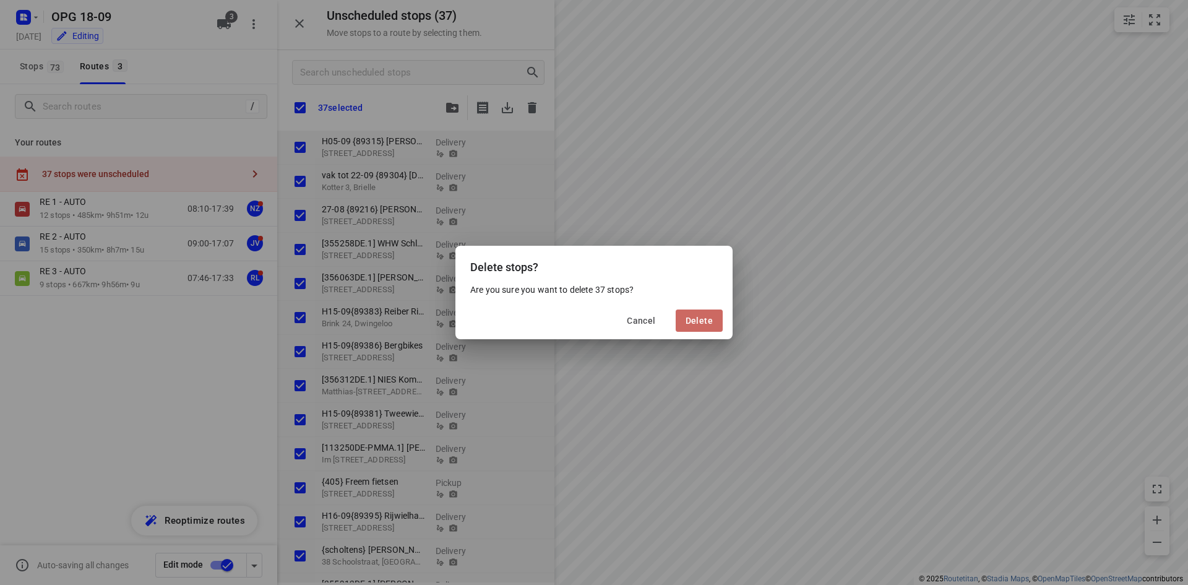
click at [694, 321] on span "Delete" at bounding box center [698, 320] width 27 height 10
checkbox input "true"
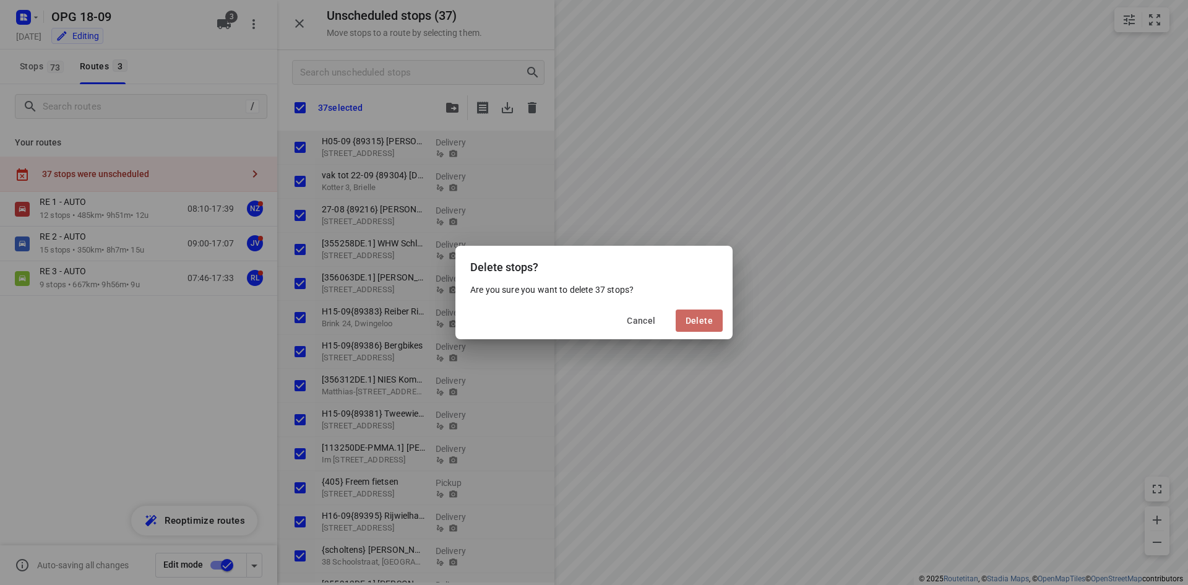
checkbox input "true"
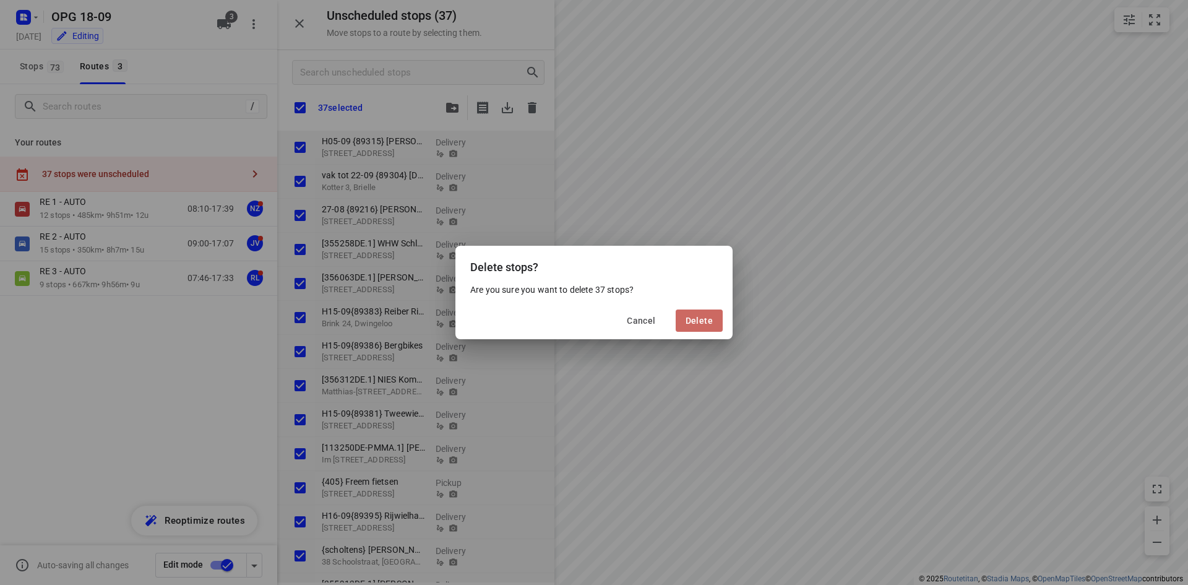
checkbox input "true"
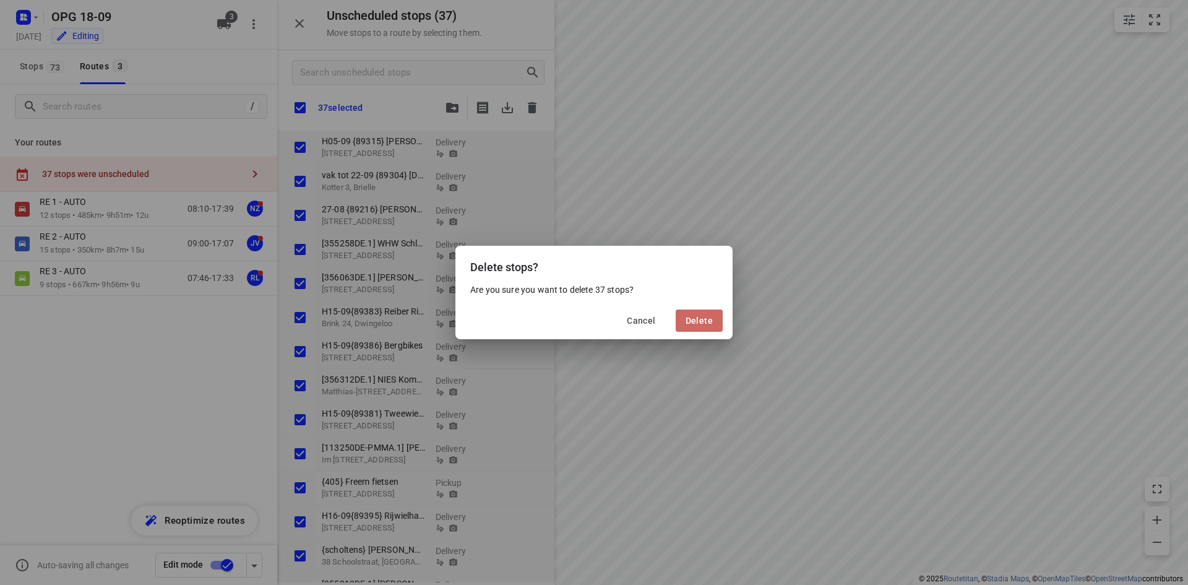
checkbox input "true"
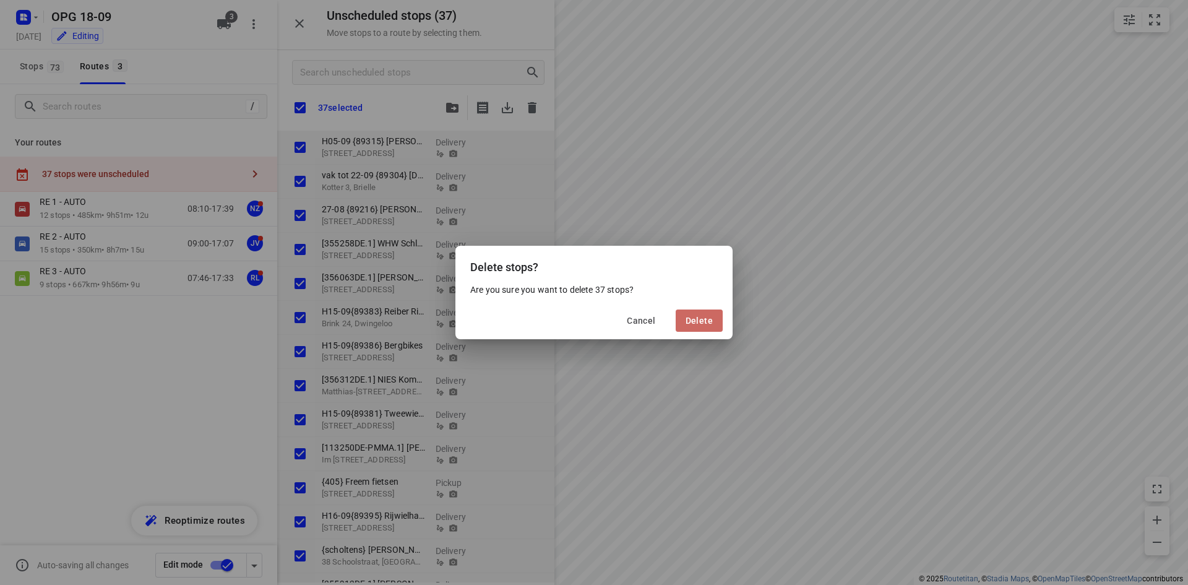
checkbox input "true"
